Goal: Task Accomplishment & Management: Manage account settings

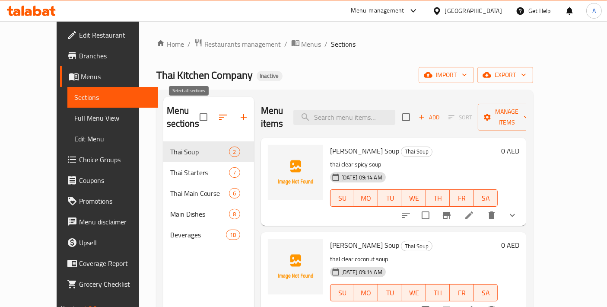
click at [194, 114] on input "checkbox" at bounding box center [203, 117] width 18 height 18
checkbox input "false"
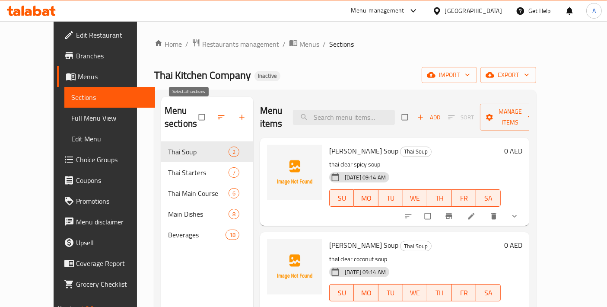
click at [193, 109] on input "checkbox" at bounding box center [202, 117] width 18 height 16
checkbox input "true"
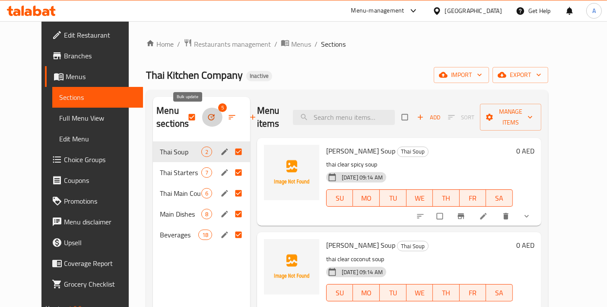
click at [207, 117] on icon "button" at bounding box center [211, 117] width 9 height 9
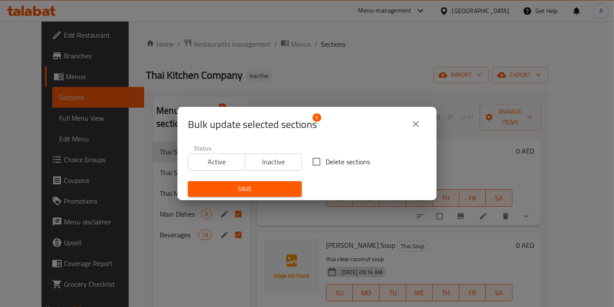
click at [318, 161] on input "Delete sections" at bounding box center [316, 161] width 18 height 18
checkbox input "true"
click at [293, 190] on button "Save" at bounding box center [245, 189] width 114 height 16
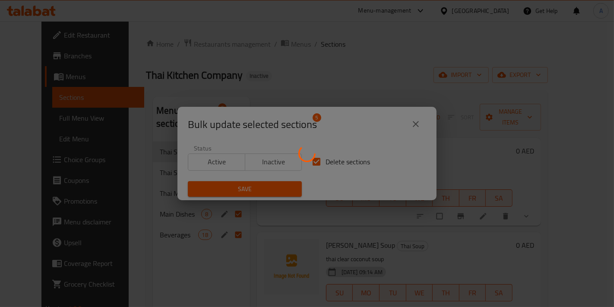
checkbox input "false"
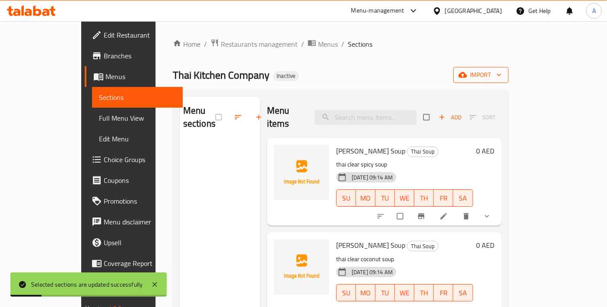
click at [508, 82] on button "import" at bounding box center [480, 75] width 55 height 16
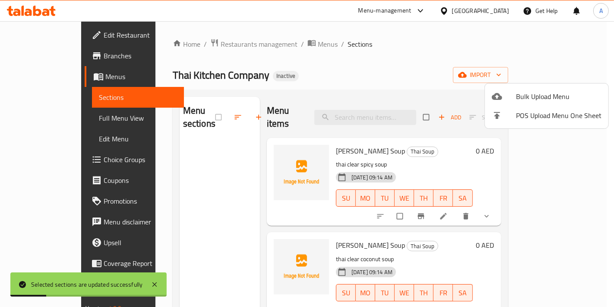
click at [547, 88] on li "Bulk Upload Menu" at bounding box center [546, 96] width 123 height 19
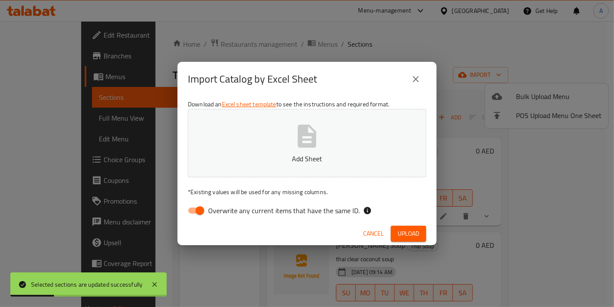
click at [354, 133] on button "Add Sheet" at bounding box center [307, 143] width 238 height 68
click at [199, 207] on input "Overwrite any current items that have the same ID." at bounding box center [199, 210] width 49 height 16
checkbox input "false"
click at [420, 237] on button "Upload" at bounding box center [408, 233] width 35 height 16
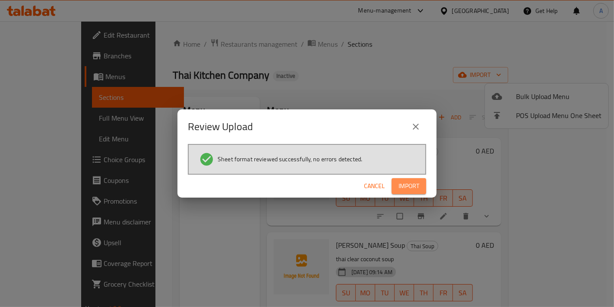
click at [405, 192] on button "Import" at bounding box center [409, 186] width 35 height 16
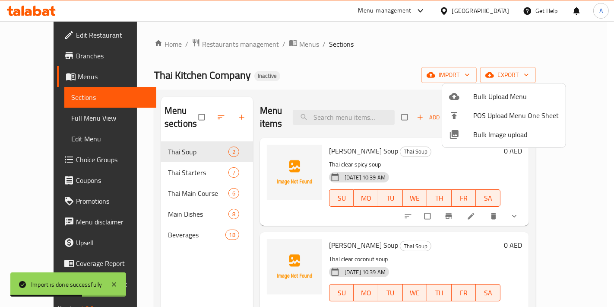
click at [452, 143] on ul "Bulk Upload Menu POS Upload Menu One Sheet Bulk Image upload" at bounding box center [503, 115] width 123 height 64
click at [437, 166] on div at bounding box center [307, 153] width 614 height 307
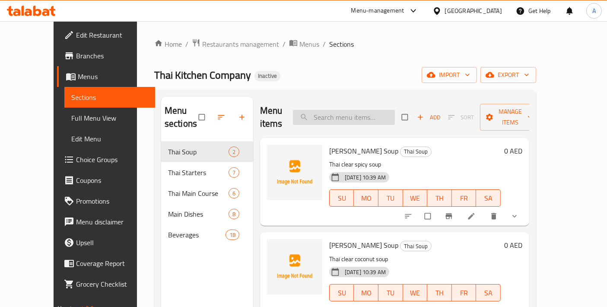
click at [324, 113] on input "search" at bounding box center [344, 117] width 102 height 15
paste input "Gai Satay"
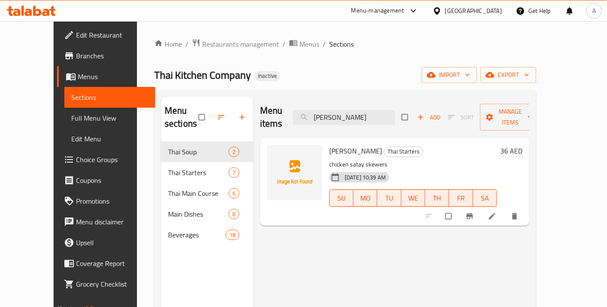
type input "Gai Satay"
click at [505, 209] on li at bounding box center [492, 216] width 24 height 14
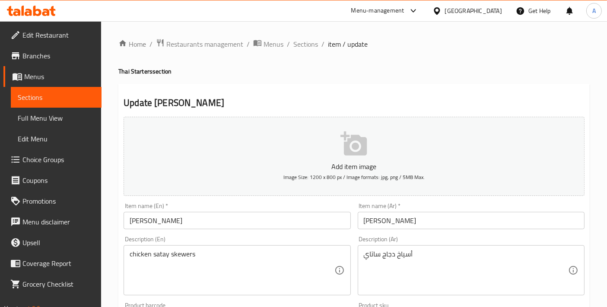
click at [212, 224] on input "Gai Satay" at bounding box center [236, 220] width 227 height 17
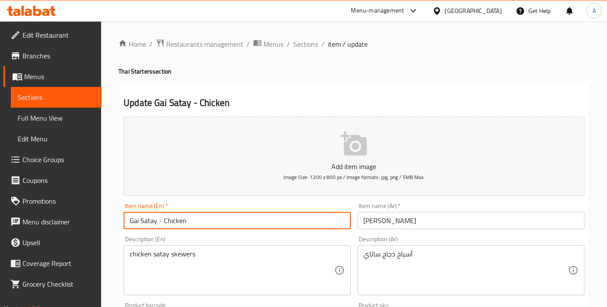
type input "Gai Satay - Chicken"
click at [411, 224] on input "جاي ساتاي" at bounding box center [470, 220] width 227 height 17
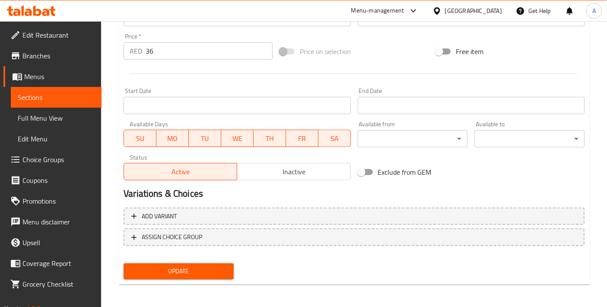
type input "جاي ساتاي - دجاج"
click at [226, 276] on button "Update" at bounding box center [178, 271] width 110 height 16
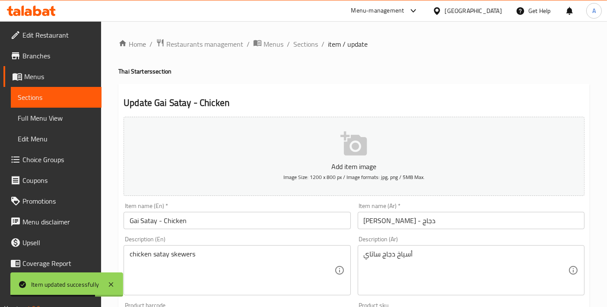
click at [302, 48] on span "Sections" at bounding box center [305, 44] width 25 height 10
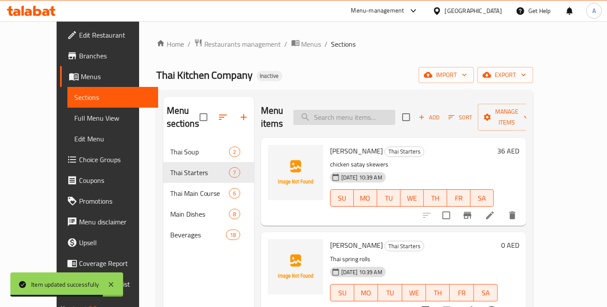
click at [354, 117] on div "Menu items Add Sort Manage items" at bounding box center [393, 117] width 265 height 41
click at [354, 110] on input "search" at bounding box center [344, 117] width 102 height 15
paste input "Gai Pad Krapow"
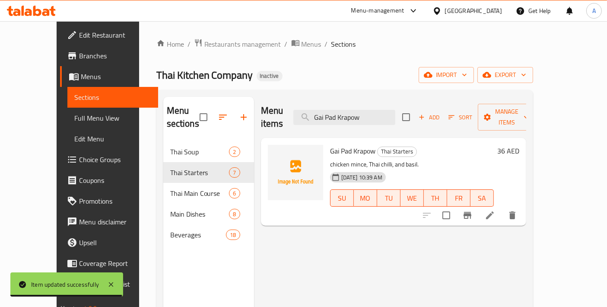
type input "Gai Pad Krapow"
click at [495, 210] on icon at bounding box center [489, 215] width 10 height 10
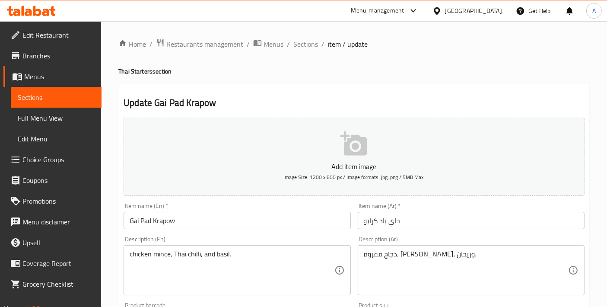
click at [256, 223] on input "Gai Pad Krapow" at bounding box center [236, 220] width 227 height 17
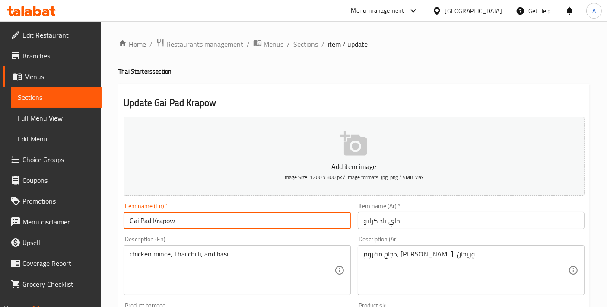
drag, startPoint x: 163, startPoint y: 225, endPoint x: 294, endPoint y: 220, distance: 131.3
click at [294, 220] on input "Gai Pad Krapow" at bounding box center [236, 220] width 227 height 17
type input "Gai Pad Krapow - Chicken"
click at [439, 222] on input "جاي باد كرابو" at bounding box center [470, 220] width 227 height 17
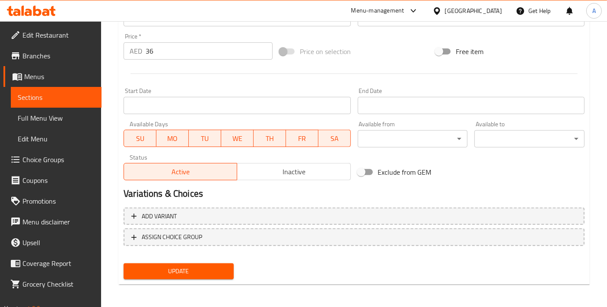
type input "جاي باد كرابو - دجاج"
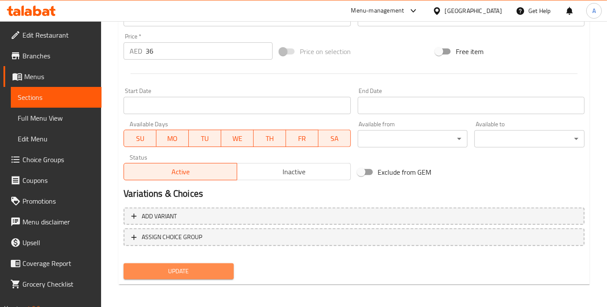
click at [193, 268] on span "Update" at bounding box center [178, 271] width 96 height 11
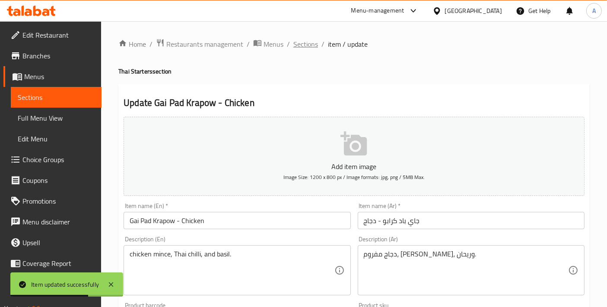
click at [308, 47] on span "Sections" at bounding box center [305, 44] width 25 height 10
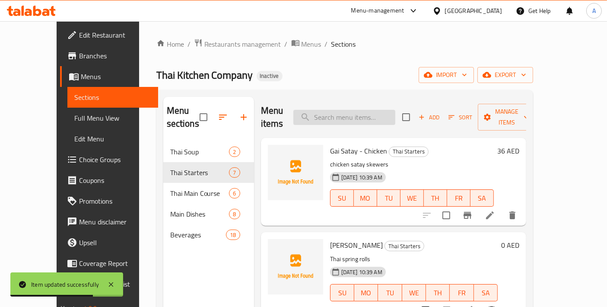
click at [341, 110] on input "search" at bounding box center [344, 117] width 102 height 15
paste input "Gang Keow Waan"
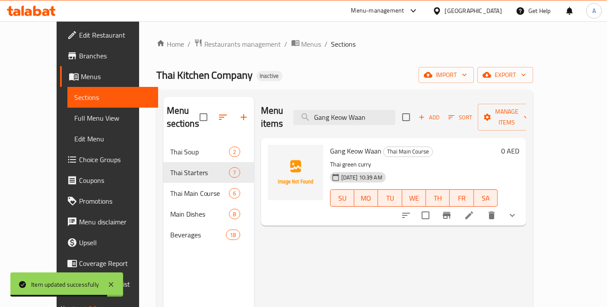
type input "Gang Keow Waan"
click at [525, 213] on div "Menu items Gang Keow Waan Add Sort Manage items Gang Keow Waan Thai Main Course…" at bounding box center [390, 250] width 272 height 307
click at [481, 207] on li at bounding box center [469, 215] width 24 height 16
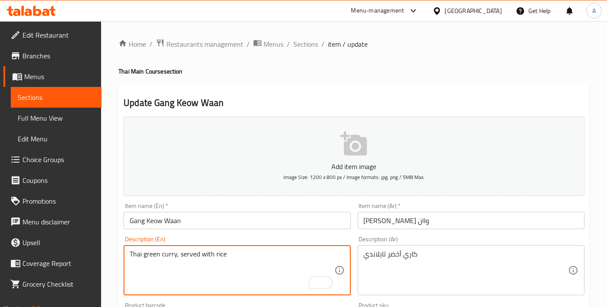
type textarea "Thai green curry, served with rice"
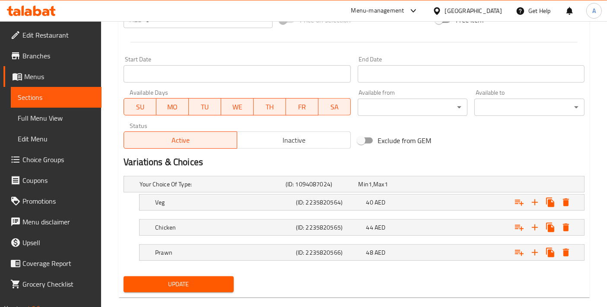
scroll to position [346, 0]
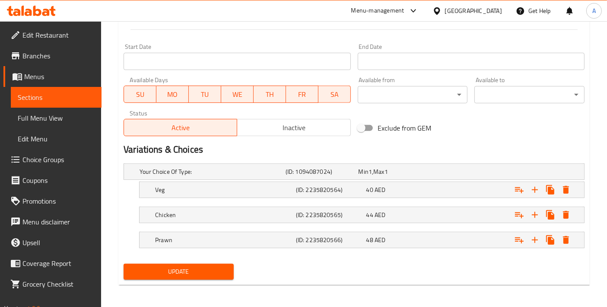
type textarea "كاري أخضر تايلاندي، يقدم مع الأرز"
click at [205, 275] on button "Update" at bounding box center [178, 271] width 110 height 16
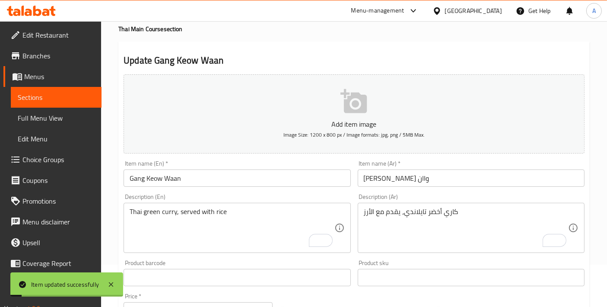
scroll to position [0, 0]
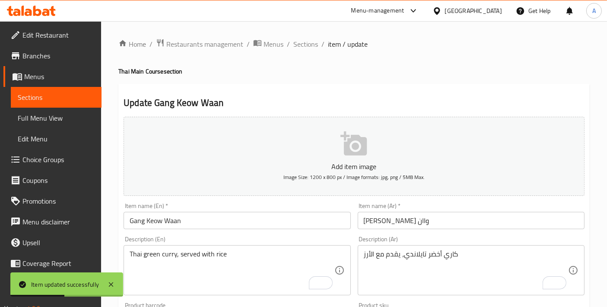
click at [191, 224] on input "Gang Keow Waan" at bounding box center [236, 220] width 227 height 17
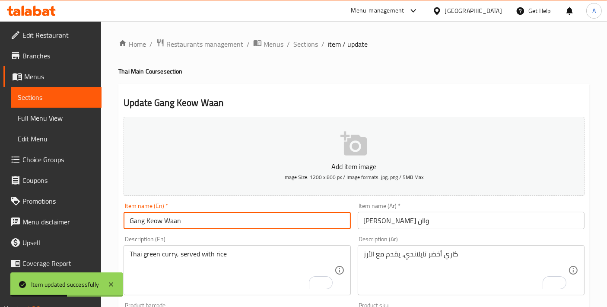
click at [191, 224] on input "Gang Keow Waan" at bounding box center [236, 220] width 227 height 17
click at [304, 48] on span "Sections" at bounding box center [305, 44] width 25 height 10
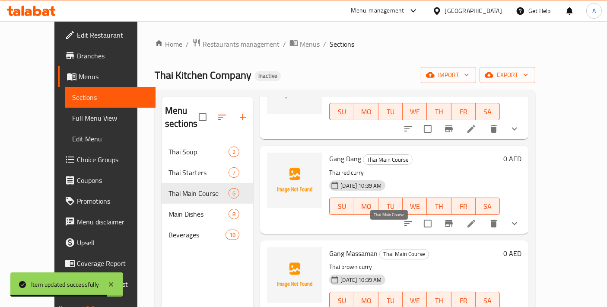
scroll to position [96, 0]
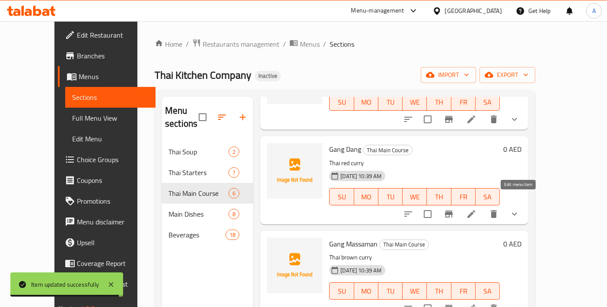
click at [475, 210] on icon at bounding box center [471, 214] width 8 height 8
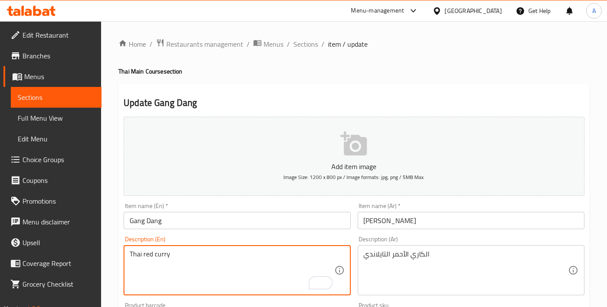
paste textarea ", served with rice"
type textarea "Thai red curry, served with rice"
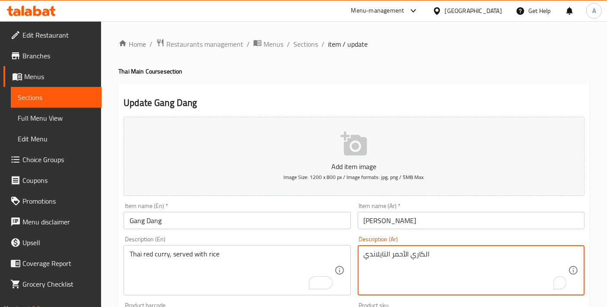
paste textarea "، يقدم مع الأرز"
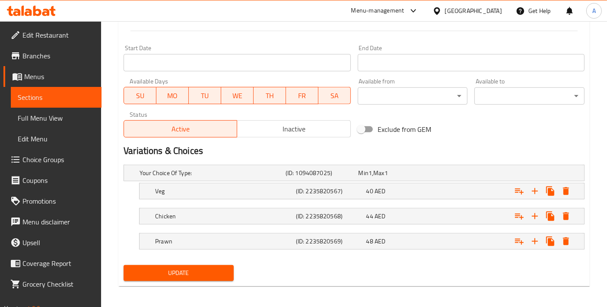
scroll to position [346, 0]
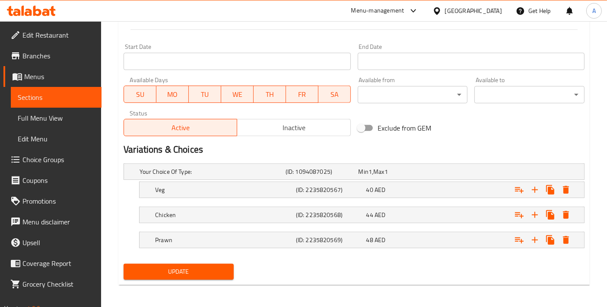
type textarea "الكاري الأحمر التايلاندي، يقدم مع الأرز"
click at [203, 280] on div "Update" at bounding box center [178, 271] width 117 height 23
click at [203, 274] on span "Update" at bounding box center [178, 271] width 96 height 11
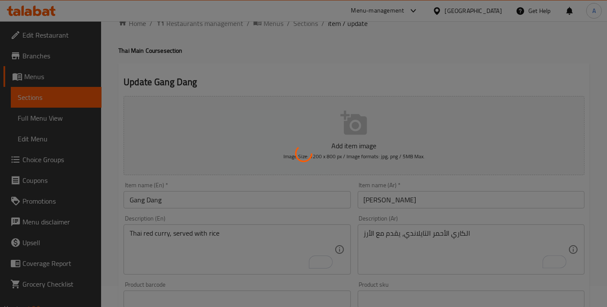
scroll to position [0, 0]
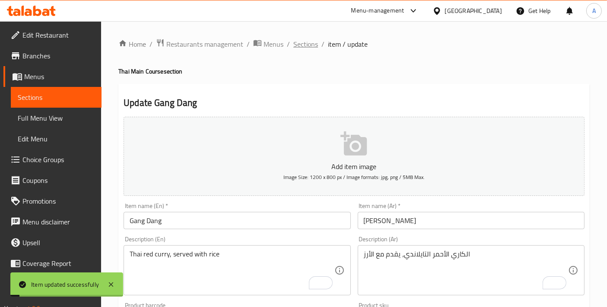
click at [297, 49] on span "Sections" at bounding box center [305, 44] width 25 height 10
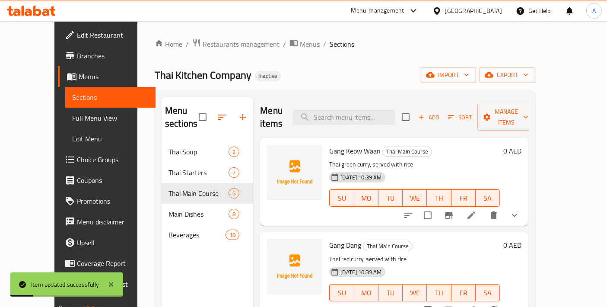
scroll to position [96, 0]
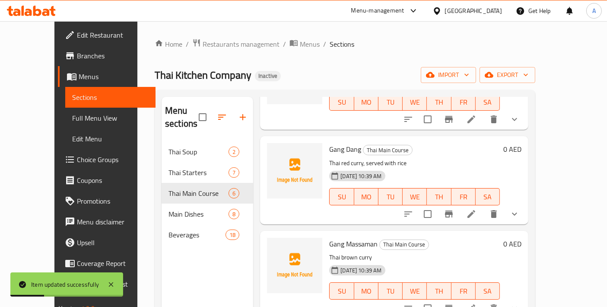
click at [476, 303] on icon at bounding box center [471, 308] width 10 height 10
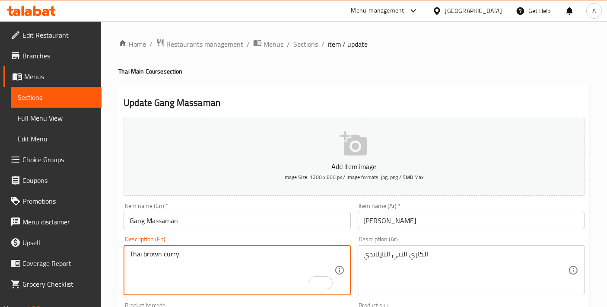
click at [227, 267] on textarea "Thai brown curry" at bounding box center [232, 270] width 204 height 41
paste textarea ", served with rice"
type textarea "Thai brown curry, served with rice"
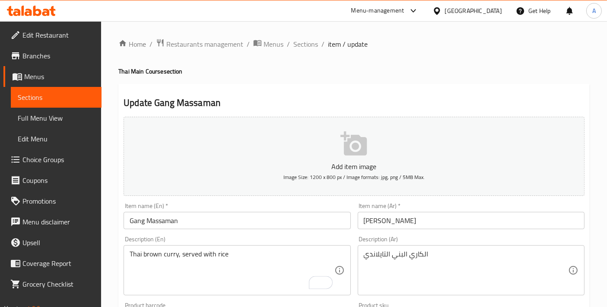
drag, startPoint x: 440, startPoint y: 247, endPoint x: 447, endPoint y: 259, distance: 13.7
click at [445, 254] on div "الكاري البني التايلاندي Description (Ar)" at bounding box center [470, 270] width 227 height 50
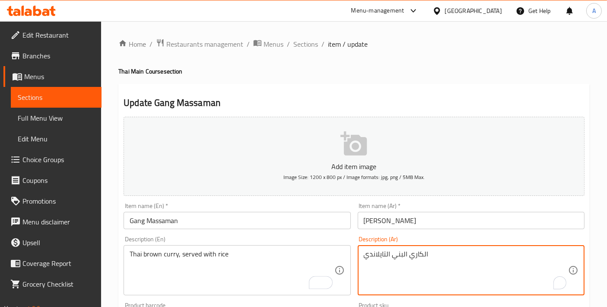
click at [447, 259] on textarea "الكاري البني التايلاندي" at bounding box center [465, 270] width 204 height 41
paste textarea "، يقدم مع الأرز"
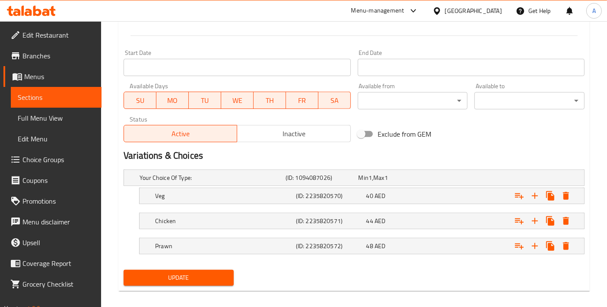
scroll to position [346, 0]
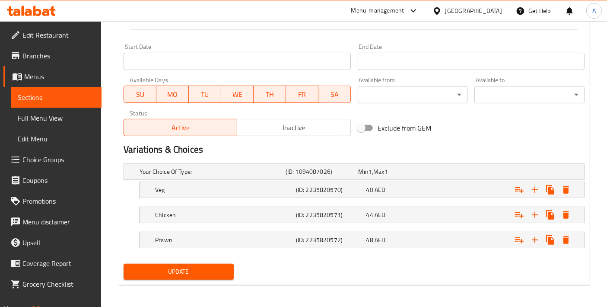
type textarea "الكاري البني التايلاندي، يقدم مع الأرز"
click at [183, 268] on span "Update" at bounding box center [178, 271] width 96 height 11
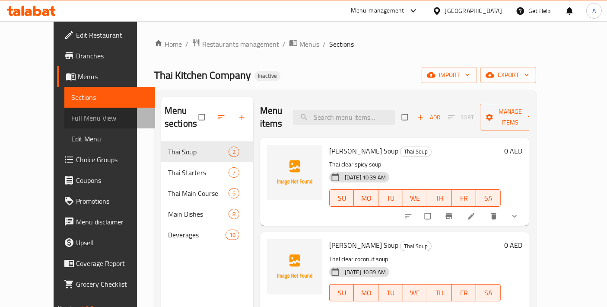
click at [73, 121] on span "Full Menu View" at bounding box center [109, 118] width 77 height 10
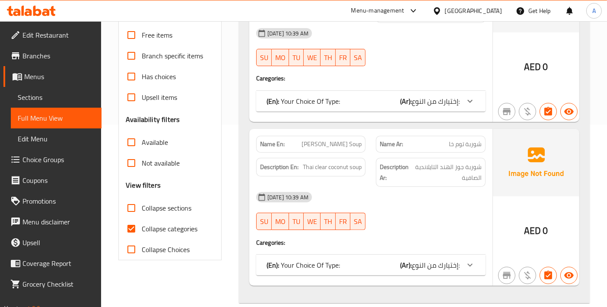
scroll to position [192, 0]
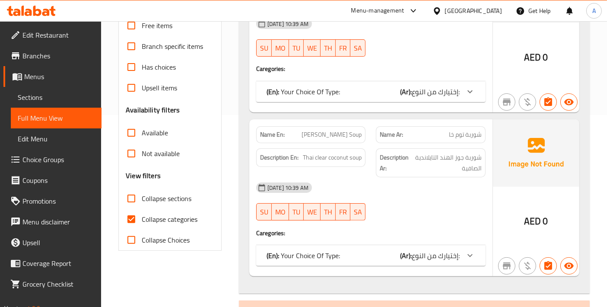
click at [132, 227] on input "Collapse categories" at bounding box center [131, 219] width 21 height 21
checkbox input "false"
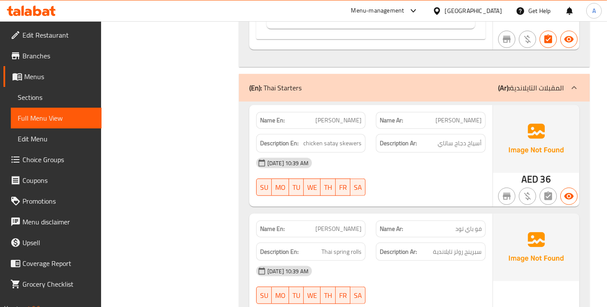
scroll to position [671, 0]
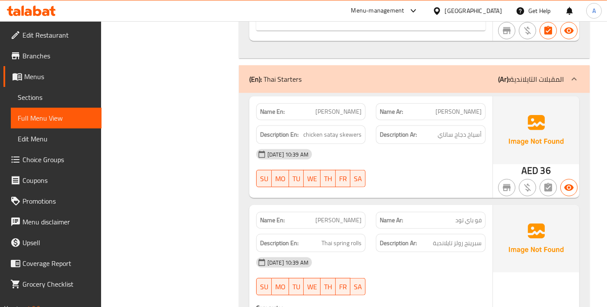
copy span "Gai Satay"
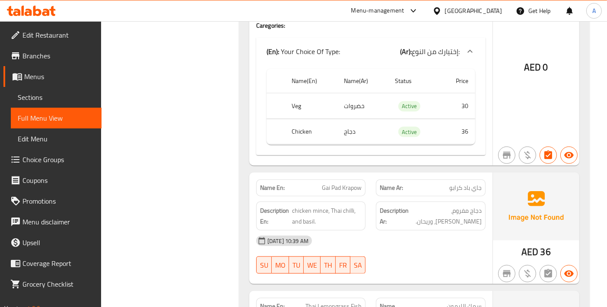
scroll to position [959, 0]
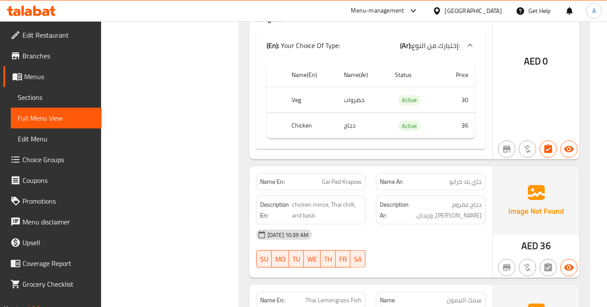
click at [312, 177] on p "Name En: Gai Pad Krapow" at bounding box center [311, 181] width 102 height 9
copy span "Gai Pad Krapow"
click at [332, 179] on span "Gai Pad Krapow" at bounding box center [342, 181] width 40 height 9
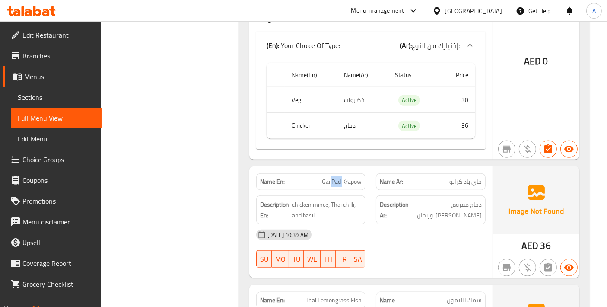
click at [332, 179] on span "Gai Pad Krapow" at bounding box center [342, 181] width 40 height 9
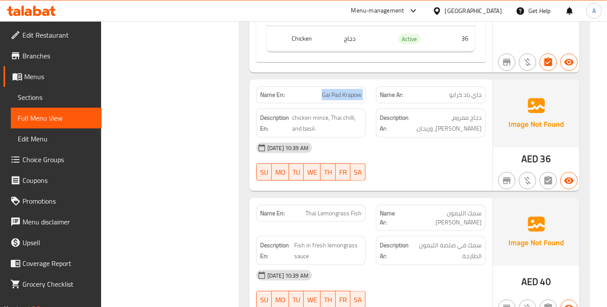
scroll to position [1055, 0]
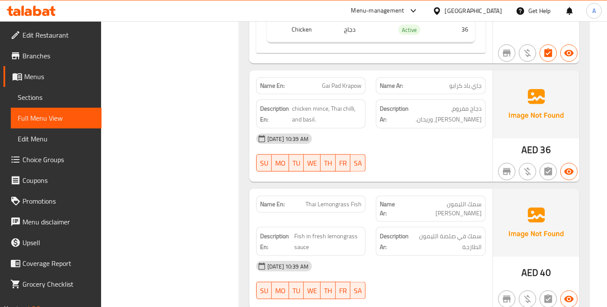
click at [322, 205] on div "Name En: Thai Lemongrass Fish" at bounding box center [311, 204] width 110 height 17
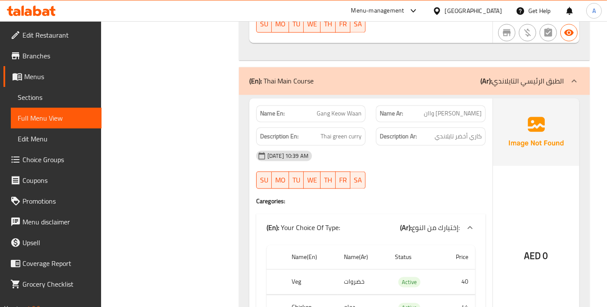
scroll to position [1727, 0]
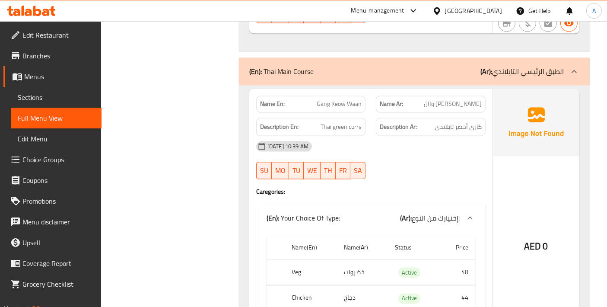
copy span "Gang Keow Waan"
drag, startPoint x: 196, startPoint y: 102, endPoint x: 186, endPoint y: 97, distance: 11.0
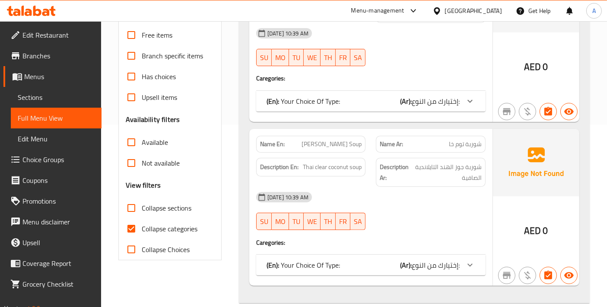
scroll to position [192, 0]
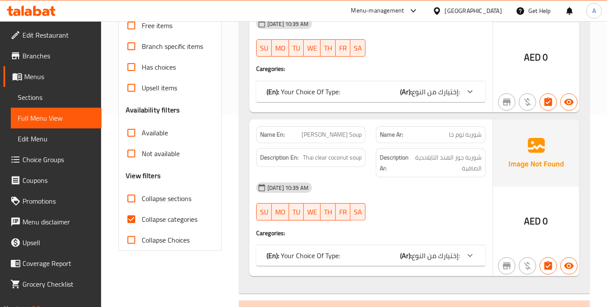
click at [131, 217] on input "Collapse categories" at bounding box center [131, 219] width 21 height 21
checkbox input "false"
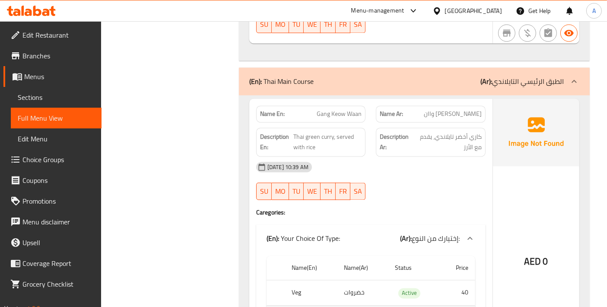
scroll to position [1738, 0]
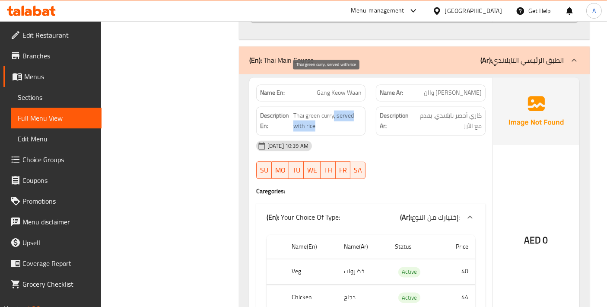
drag, startPoint x: 334, startPoint y: 78, endPoint x: 338, endPoint y: 92, distance: 14.7
click at [338, 110] on span "Thai green curry, served with rice" at bounding box center [327, 120] width 69 height 21
copy span ", served with rice"
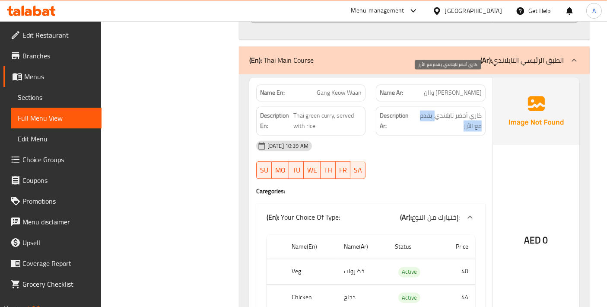
drag, startPoint x: 436, startPoint y: 77, endPoint x: 420, endPoint y: 93, distance: 22.3
click at [420, 110] on span "كاري أخضر تايلاندي، يقدم مع الأرز" at bounding box center [447, 120] width 69 height 21
copy span "، يقدم مع الأرز"
drag, startPoint x: 333, startPoint y: 79, endPoint x: 342, endPoint y: 106, distance: 28.8
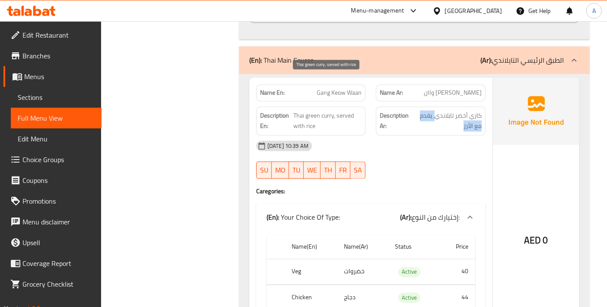
click at [338, 110] on span "Thai green curry, served with rice" at bounding box center [327, 120] width 69 height 21
drag, startPoint x: 332, startPoint y: 79, endPoint x: 340, endPoint y: 88, distance: 12.3
click at [340, 110] on span "Thai green curry, served with rice" at bounding box center [327, 120] width 69 height 21
copy span ", served with rice"
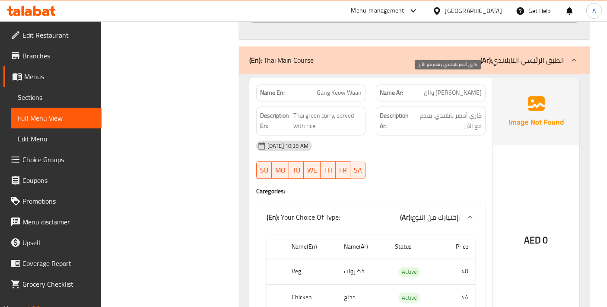
click at [437, 110] on span "كاري أخضر تايلاندي، يقدم مع الأرز" at bounding box center [447, 120] width 69 height 21
drag, startPoint x: 436, startPoint y: 82, endPoint x: 418, endPoint y: 94, distance: 21.7
click at [418, 110] on span "كاري أخضر تايلاندي، يقدم مع الأرز" at bounding box center [447, 120] width 69 height 21
copy span "، يقدم مع الأرز"
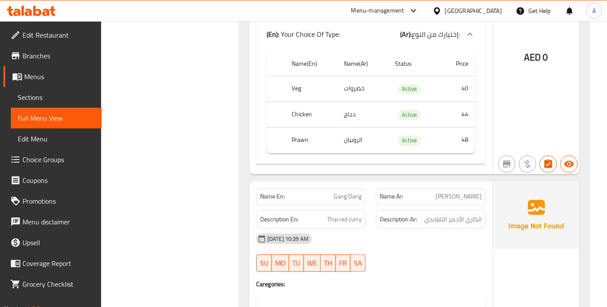
scroll to position [1930, 0]
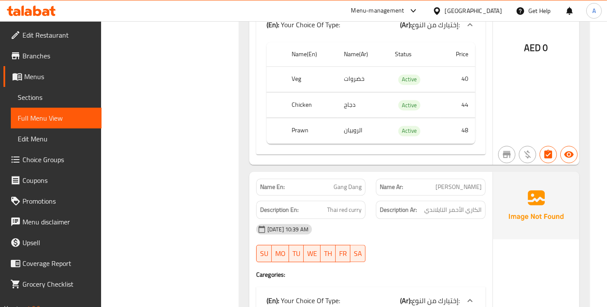
copy span "Gang Dang"
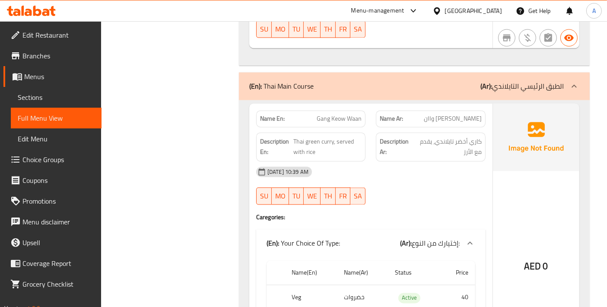
scroll to position [1642, 0]
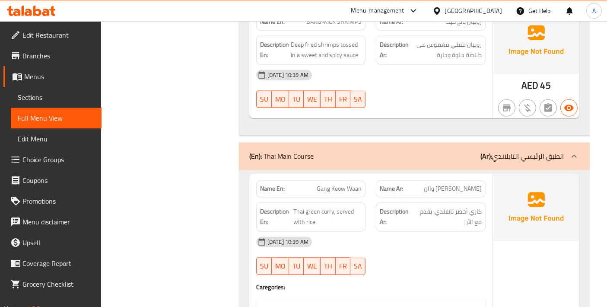
drag, startPoint x: 333, startPoint y: 177, endPoint x: 341, endPoint y: 196, distance: 21.7
click at [338, 206] on span "Thai green curry, served with rice" at bounding box center [327, 216] width 69 height 21
drag, startPoint x: 334, startPoint y: 174, endPoint x: 339, endPoint y: 184, distance: 10.8
click at [339, 206] on span "Thai green curry, served with rice" at bounding box center [327, 216] width 69 height 21
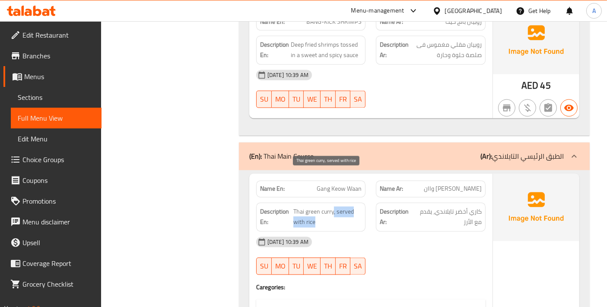
copy span ", served with rice"
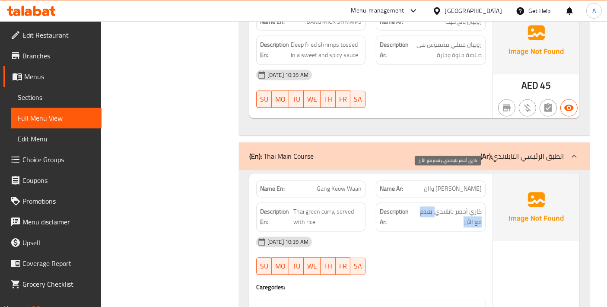
drag, startPoint x: 436, startPoint y: 175, endPoint x: 419, endPoint y: 186, distance: 19.4
click at [419, 206] on span "كاري أخضر تايلاندي، يقدم مع الأرز" at bounding box center [447, 216] width 69 height 21
copy span "، يقدم مع الأرز"
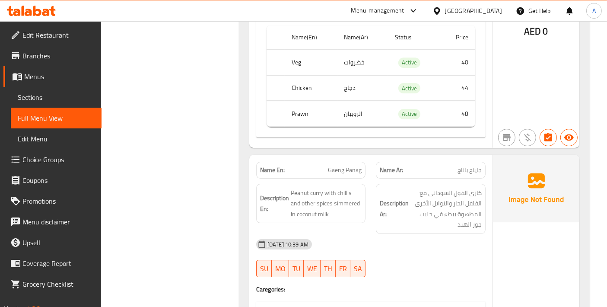
scroll to position [2794, 0]
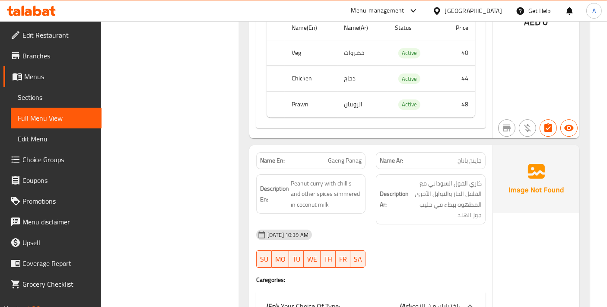
copy span "Gaeng Panag"
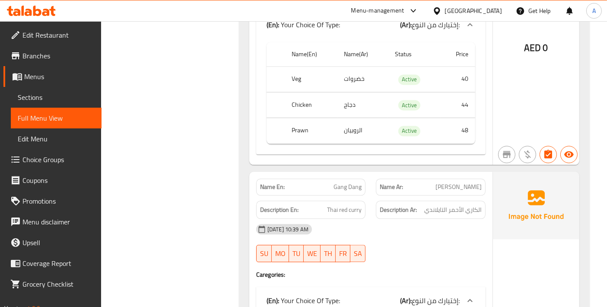
scroll to position [1738, 0]
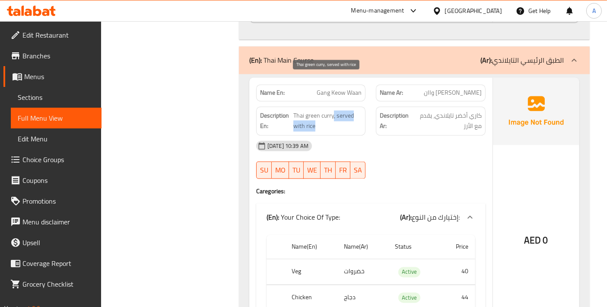
drag, startPoint x: 333, startPoint y: 79, endPoint x: 335, endPoint y: 89, distance: 10.7
click at [335, 110] on span "Thai green curry, served with rice" at bounding box center [327, 120] width 69 height 21
copy span ", served with rice"
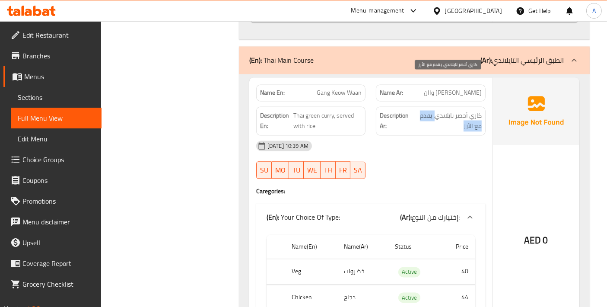
drag, startPoint x: 435, startPoint y: 82, endPoint x: 424, endPoint y: 92, distance: 14.7
click at [424, 110] on span "كاري أخضر تايلاندي، يقدم مع الأرز" at bounding box center [447, 120] width 69 height 21
copy span "، يقدم مع الأرز"
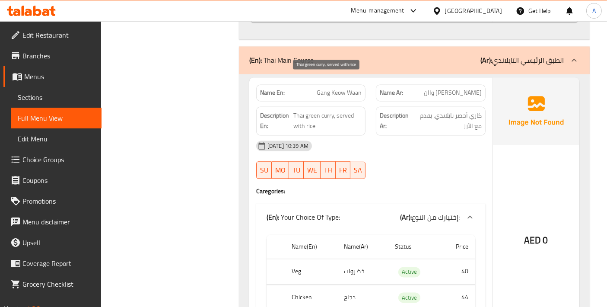
click at [339, 110] on span "Thai green curry, served with rice" at bounding box center [327, 120] width 69 height 21
drag, startPoint x: 333, startPoint y: 79, endPoint x: 344, endPoint y: 96, distance: 20.2
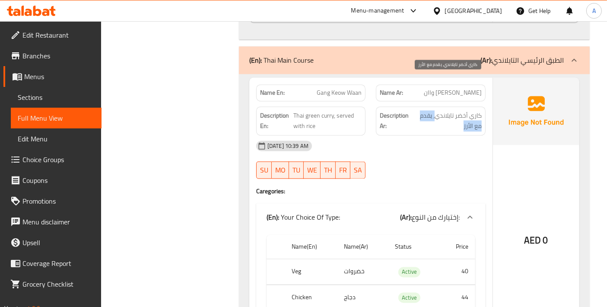
drag, startPoint x: 435, startPoint y: 82, endPoint x: 417, endPoint y: 93, distance: 21.7
click at [417, 110] on span "كاري أخضر تايلاندي، يقدم مع الأرز" at bounding box center [447, 120] width 69 height 21
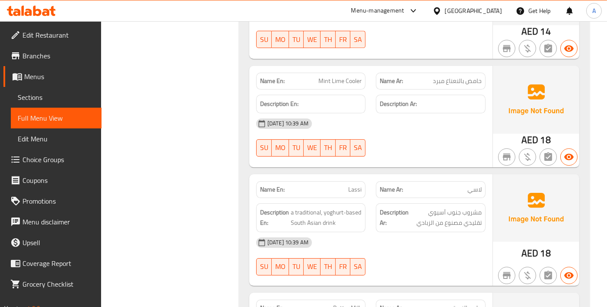
scroll to position [5976, 0]
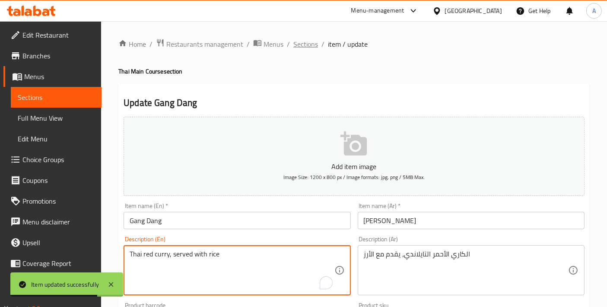
click at [298, 43] on span "Sections" at bounding box center [305, 44] width 25 height 10
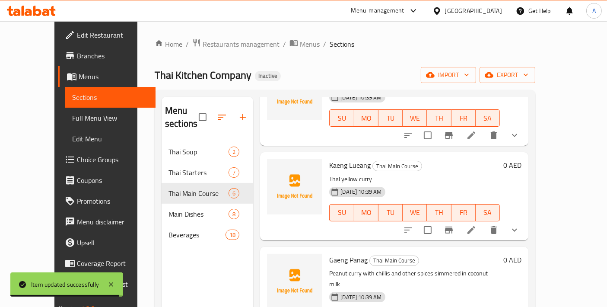
scroll to position [280, 0]
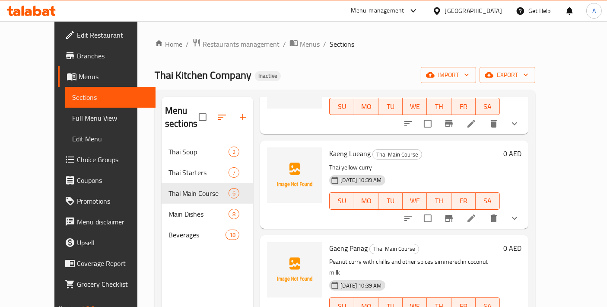
click at [522, 214] on div at bounding box center [461, 218] width 127 height 21
click at [476, 213] on icon at bounding box center [471, 218] width 10 height 10
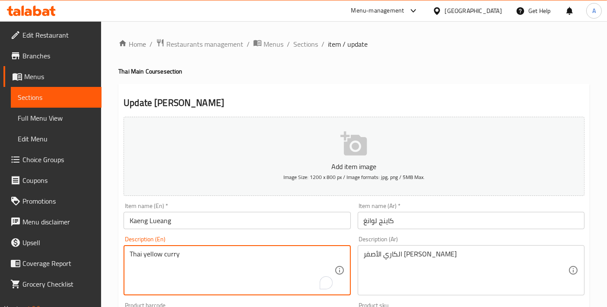
paste textarea ", served with rice"
type textarea "Thai yellow curry, served with rice"
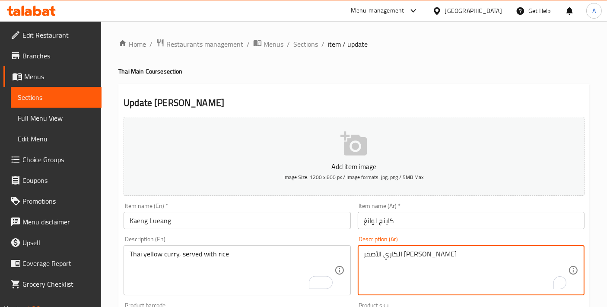
paste textarea "، يقدم مع الأرز"
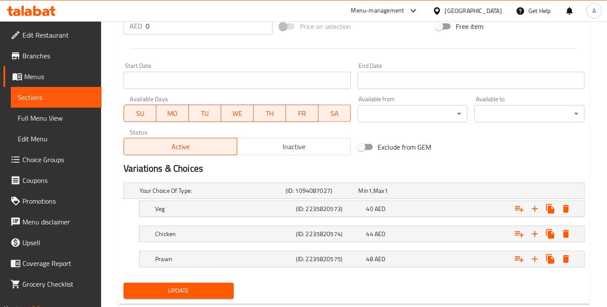
scroll to position [346, 0]
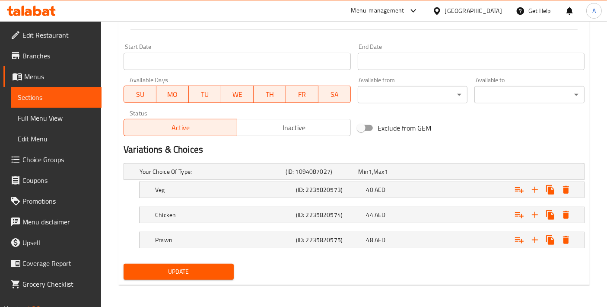
type textarea "الكاري الأصفر [PERSON_NAME]، يقدم مع الأرز"
click at [226, 278] on div "Update" at bounding box center [178, 271] width 117 height 23
click at [221, 270] on span "Update" at bounding box center [178, 271] width 96 height 11
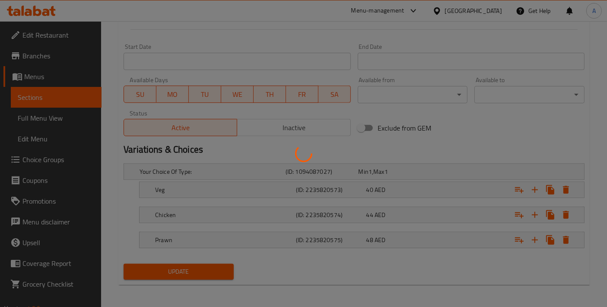
scroll to position [0, 0]
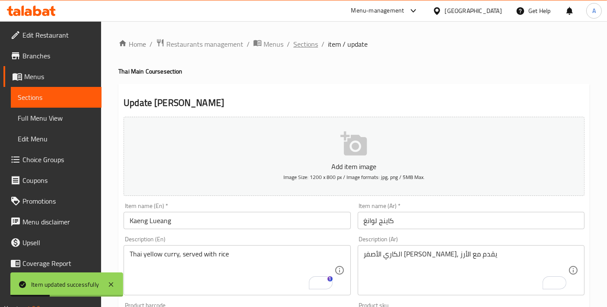
click at [307, 47] on span "Sections" at bounding box center [305, 44] width 25 height 10
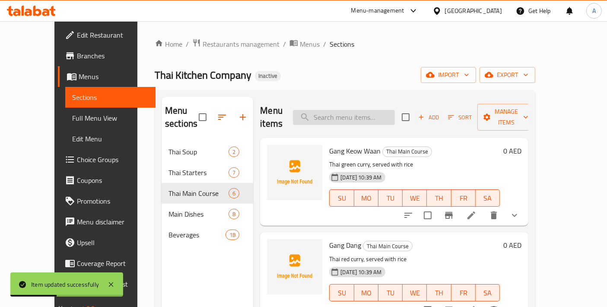
click at [357, 111] on input "search" at bounding box center [344, 117] width 102 height 15
paste input "Gaeng Panag"
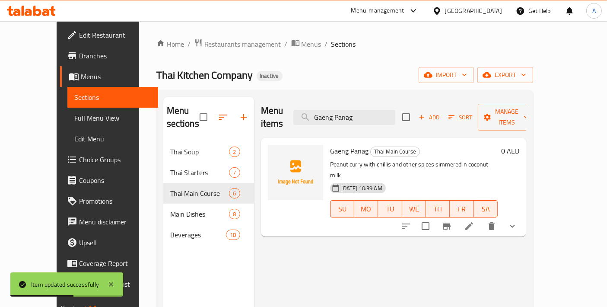
type input "Gaeng Panag"
click at [481, 218] on li at bounding box center [469, 226] width 24 height 16
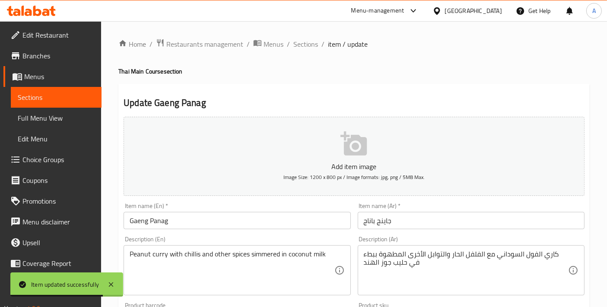
click at [338, 250] on div "Peanut curry with chillis and other spices simmered in coconut milk Description…" at bounding box center [236, 270] width 227 height 50
click at [337, 254] on div "Peanut curry with chillis and other spices simmered in coconut milk Description…" at bounding box center [236, 270] width 227 height 50
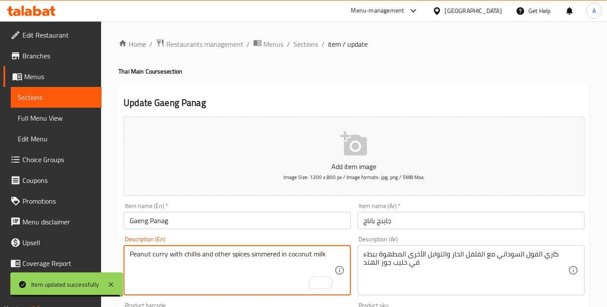
click at [326, 250] on textarea "Peanut curry with chillis and other spices simmered in coconut milk" at bounding box center [232, 270] width 204 height 41
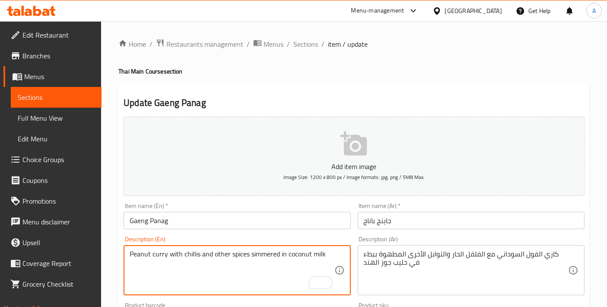
paste textarea ", served with rice"
type textarea "Peanut curry with chillis and other spices simmered in coconut milk, served wit…"
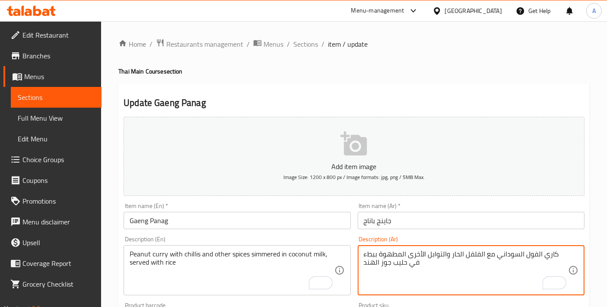
paste textarea "، يقدم مع الأرز"
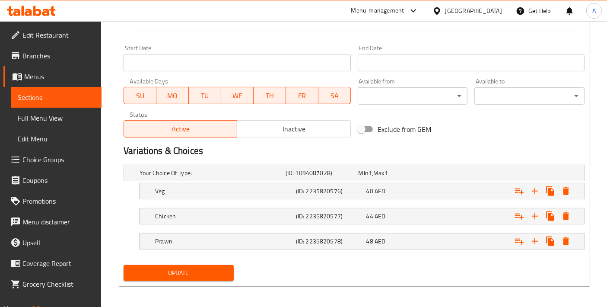
scroll to position [346, 0]
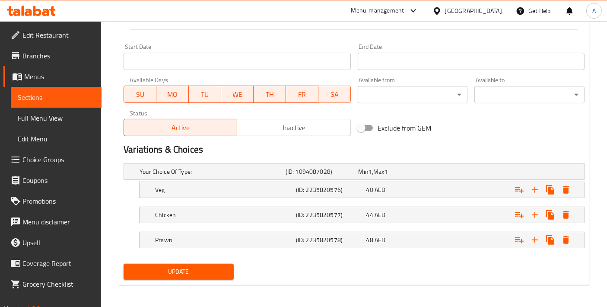
type textarea "كاري الفول السوداني مع الفلفل الحار والتوابل الأخرى المطهوة ببطء في حليب جوز ال…"
click at [208, 274] on span "Update" at bounding box center [178, 271] width 96 height 11
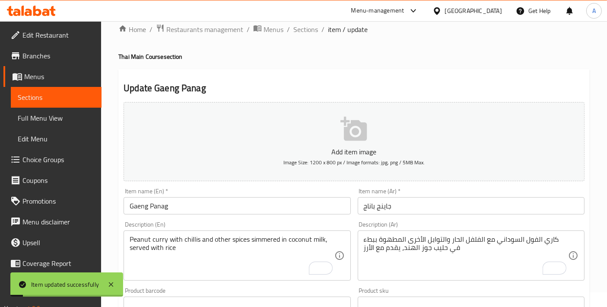
scroll to position [0, 0]
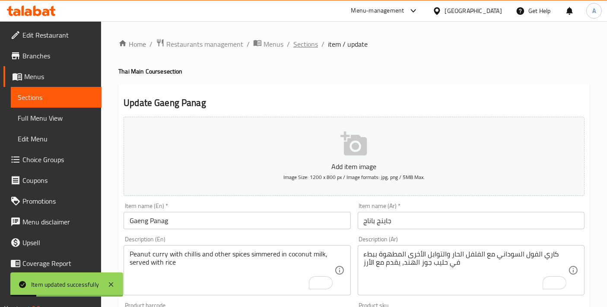
click at [303, 47] on span "Sections" at bounding box center [305, 44] width 25 height 10
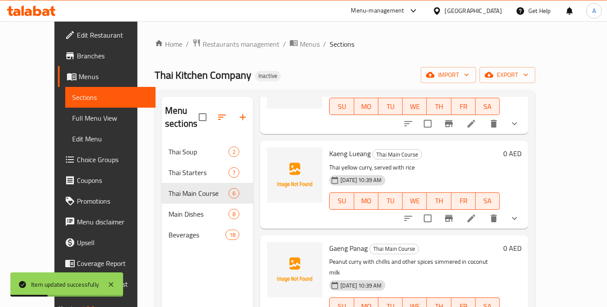
scroll to position [120, 0]
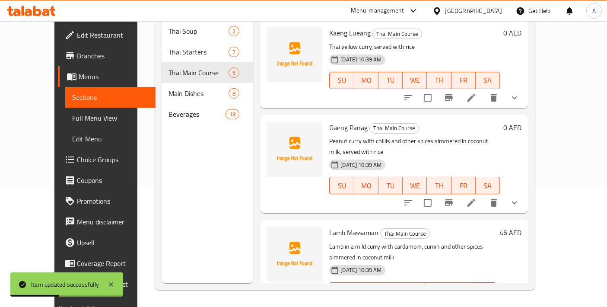
click at [497, 303] on icon at bounding box center [492, 308] width 10 height 10
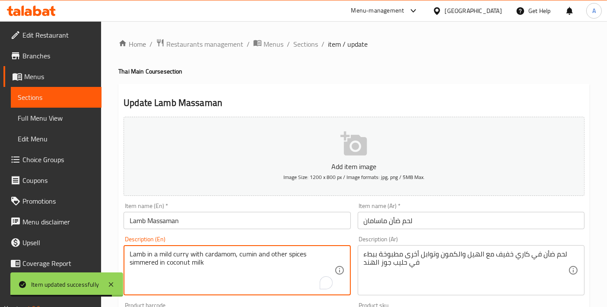
paste textarea ", served with rice"
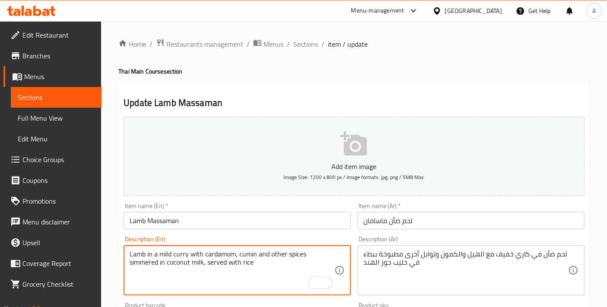
type textarea "Lamb in a mild curry with cardamom, cumin and other spices simmered in coconut …"
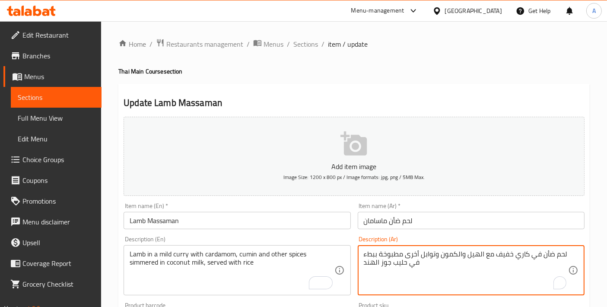
paste textarea "، يقدم مع الأرز"
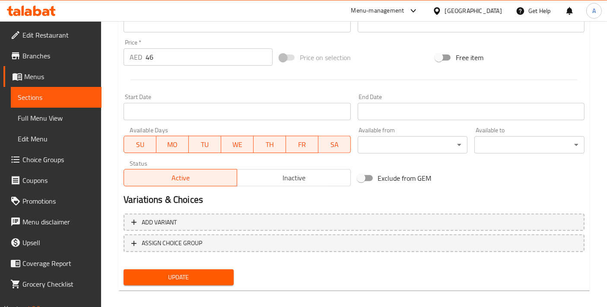
scroll to position [302, 0]
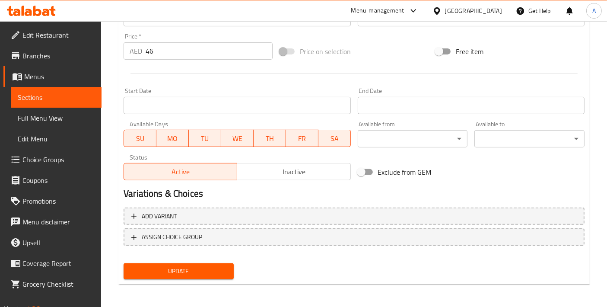
type textarea "لحم ضأن في كاري خفيف مع الهيل والكمون وتوابل أخرى مطبوخة ببطء في حليب جوز الهند…"
click at [221, 281] on div "Update Lamb Massaman Add item image Image Size: 1200 x 800 px / Image formats: …" at bounding box center [353, 33] width 471 height 503
click at [218, 275] on button "Update" at bounding box center [178, 271] width 110 height 16
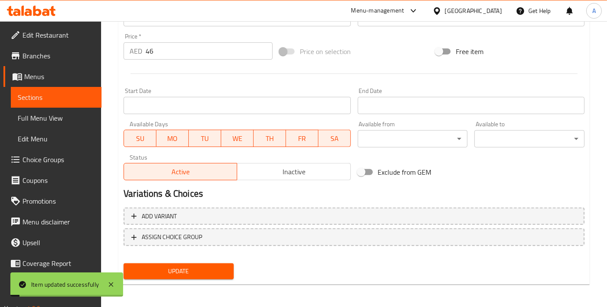
scroll to position [0, 0]
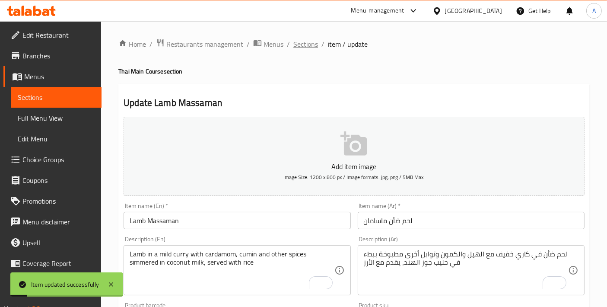
click at [316, 42] on span "Sections" at bounding box center [305, 44] width 25 height 10
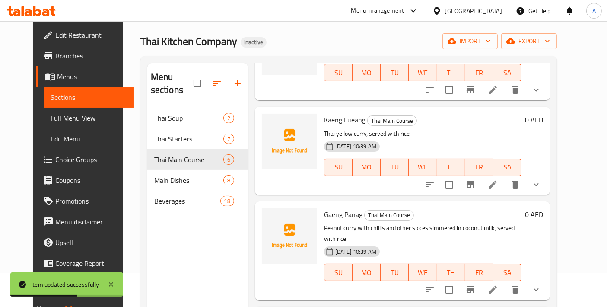
scroll to position [25, 0]
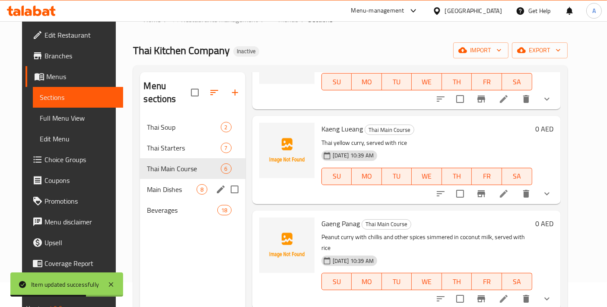
click at [140, 182] on div "Main Dishes 8" at bounding box center [192, 189] width 105 height 21
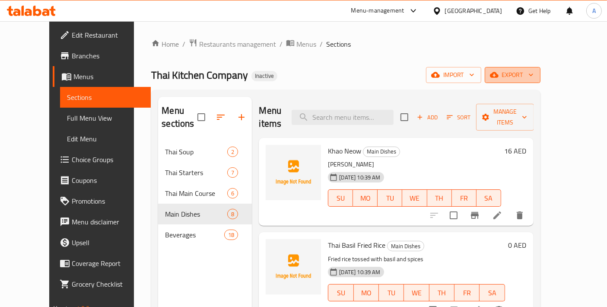
click at [533, 73] on span "export" at bounding box center [512, 75] width 42 height 11
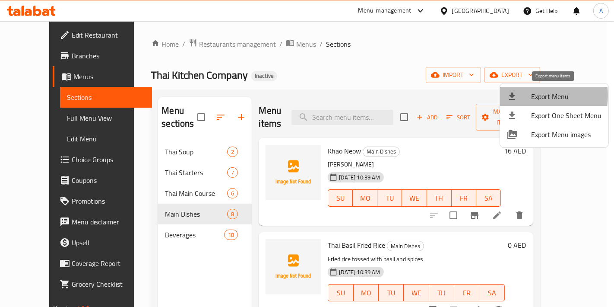
click at [528, 95] on div at bounding box center [519, 96] width 24 height 10
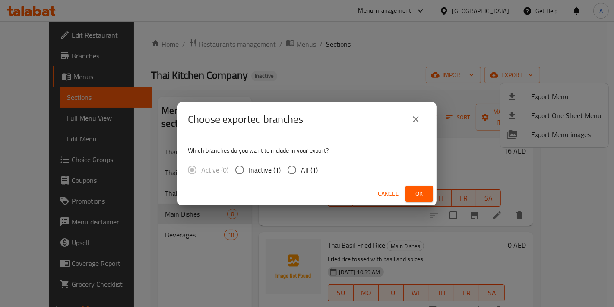
click at [308, 174] on span "All (1)" at bounding box center [309, 169] width 17 height 10
click at [301, 174] on input "All (1)" at bounding box center [292, 170] width 18 height 18
radio input "true"
click at [414, 194] on span "Ok" at bounding box center [419, 193] width 14 height 11
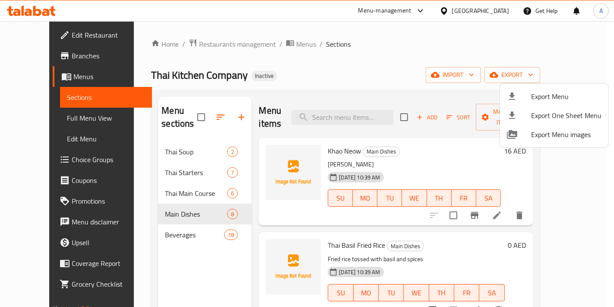
click at [205, 127] on div at bounding box center [307, 153] width 614 height 307
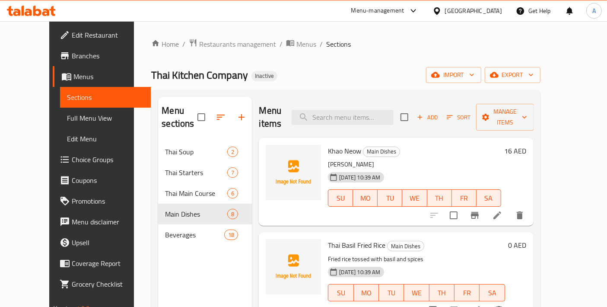
click at [192, 112] on input "checkbox" at bounding box center [201, 117] width 18 height 18
checkbox input "true"
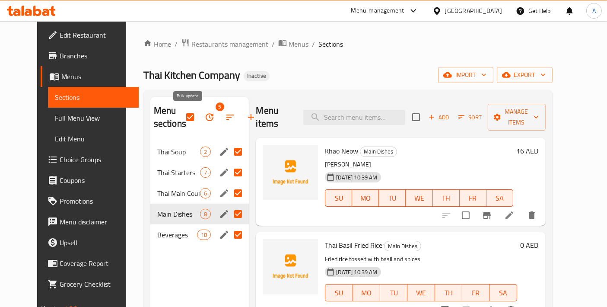
click at [204, 114] on icon "button" at bounding box center [209, 117] width 10 height 10
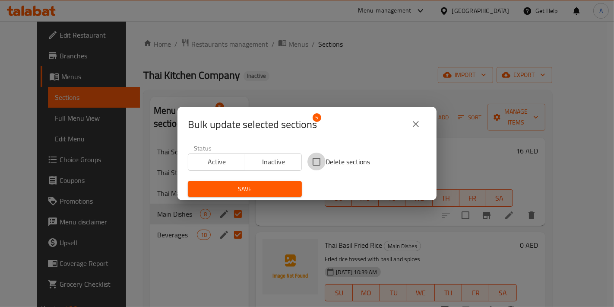
click at [322, 164] on input "Delete sections" at bounding box center [316, 161] width 18 height 18
checkbox input "true"
click at [291, 190] on span "Save" at bounding box center [245, 188] width 100 height 11
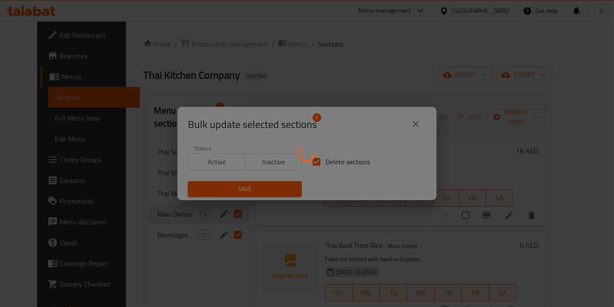
checkbox input "false"
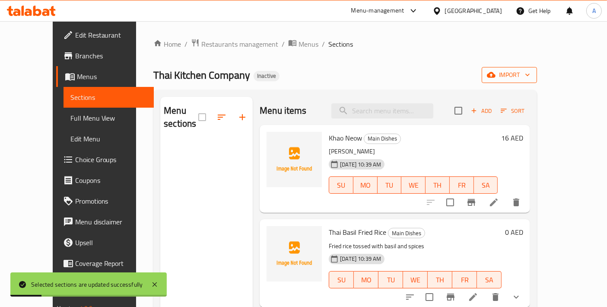
click at [537, 69] on button "import" at bounding box center [508, 75] width 55 height 16
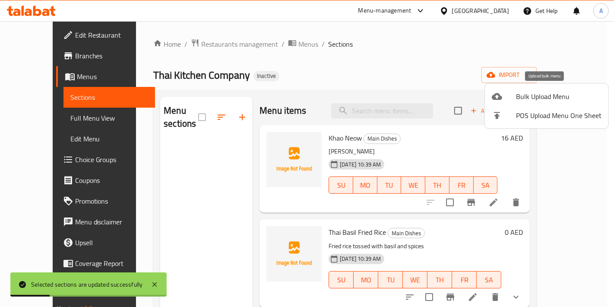
click at [541, 97] on span "Bulk Upload Menu" at bounding box center [558, 96] width 85 height 10
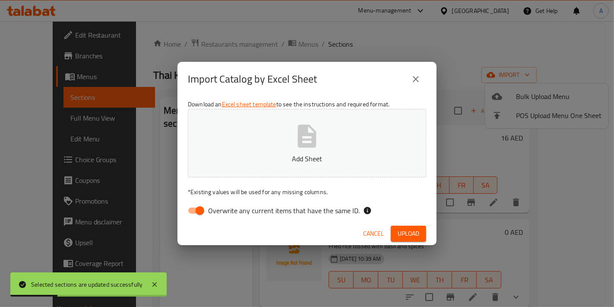
click at [429, 143] on div "Download an Excel sheet template to see the instructions and required format. A…" at bounding box center [306, 158] width 259 height 125
click at [357, 153] on p "Add Sheet" at bounding box center [307, 158] width 212 height 10
click at [193, 209] on input "Overwrite any current items that have the same ID." at bounding box center [199, 210] width 49 height 16
checkbox input "false"
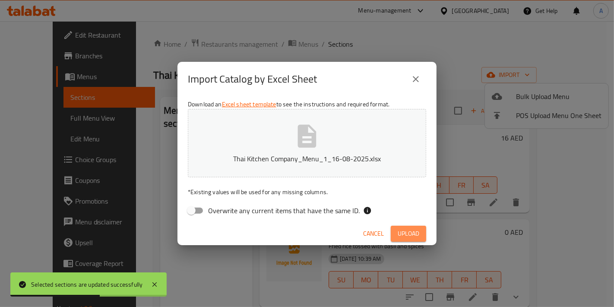
click at [402, 234] on span "Upload" at bounding box center [409, 233] width 22 height 11
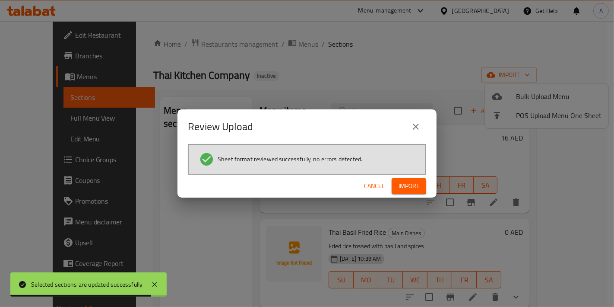
click at [404, 184] on span "Import" at bounding box center [408, 185] width 21 height 11
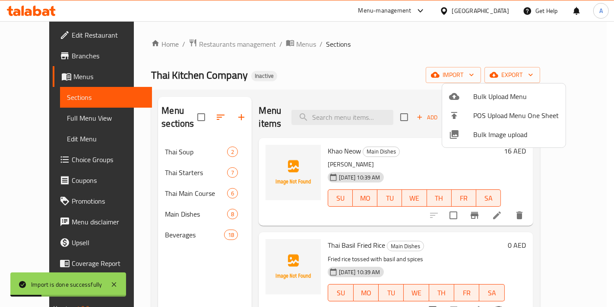
click at [403, 212] on div at bounding box center [307, 153] width 614 height 307
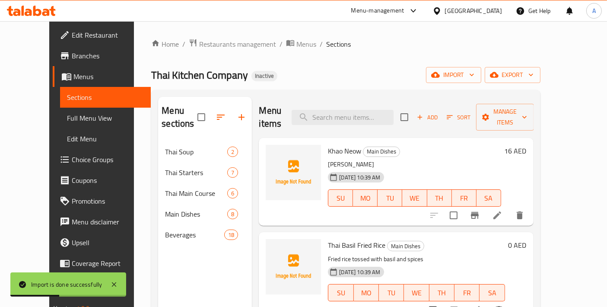
click at [189, 242] on div "Menu sections Thai Soup 2 Thai Starters 7 Thai Main Course 6 Main Dishes 8 Beve…" at bounding box center [205, 250] width 94 height 307
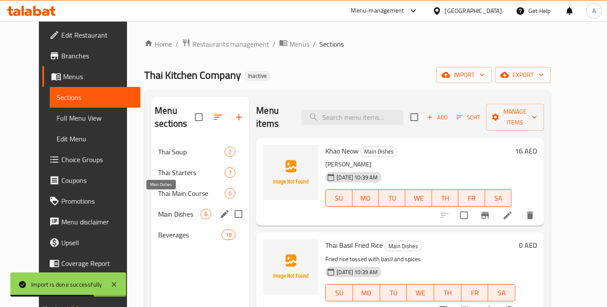
click at [158, 209] on span "Main Dishes" at bounding box center [179, 214] width 42 height 10
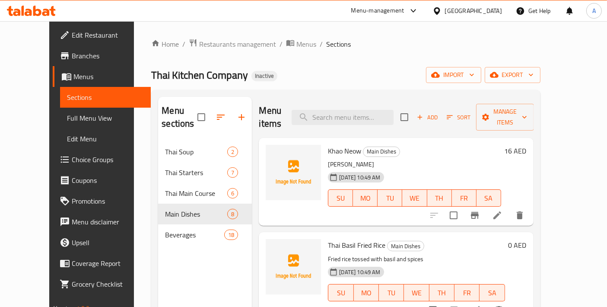
scroll to position [192, 0]
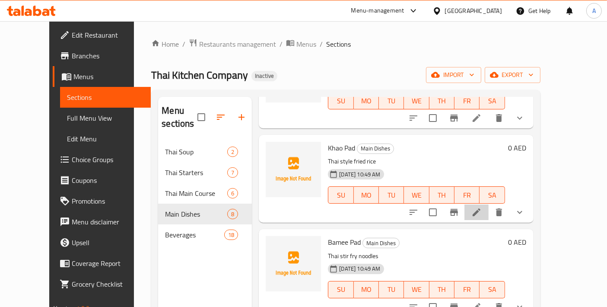
click at [488, 204] on li at bounding box center [476, 212] width 24 height 16
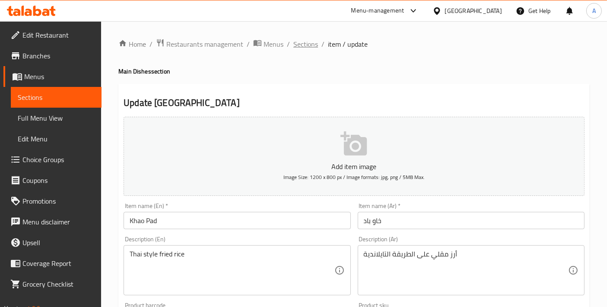
click at [296, 47] on span "Sections" at bounding box center [305, 44] width 25 height 10
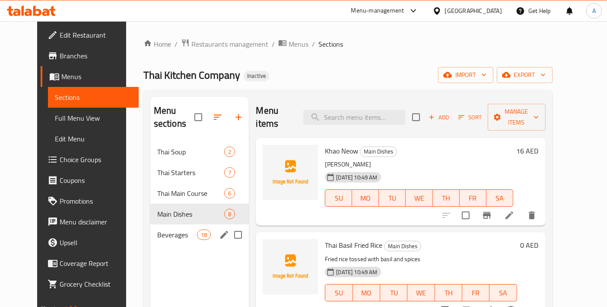
click at [150, 224] on div "Beverages 18" at bounding box center [199, 234] width 99 height 21
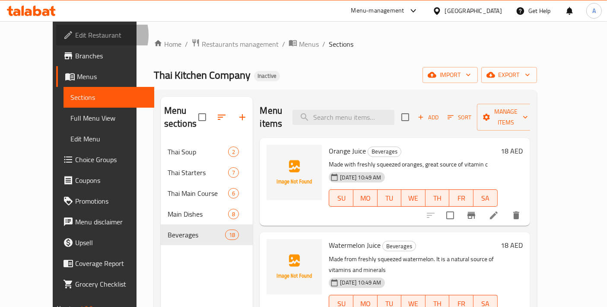
click at [75, 35] on span "Edit Restaurant" at bounding box center [111, 35] width 72 height 10
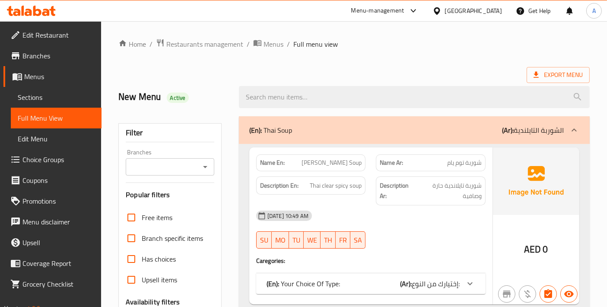
scroll to position [192, 0]
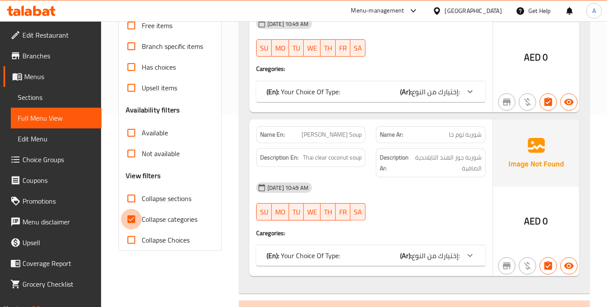
click at [136, 217] on input "Collapse categories" at bounding box center [131, 219] width 21 height 21
checkbox input "false"
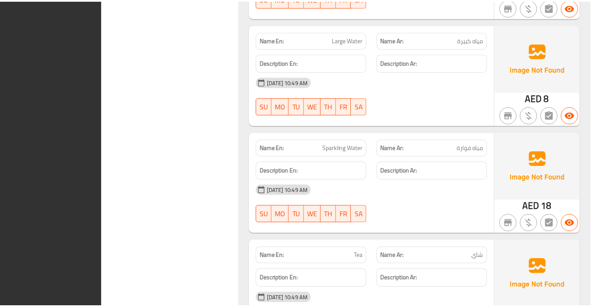
scroll to position [7331, 0]
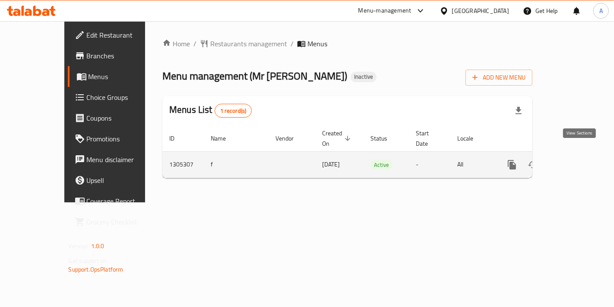
click at [577, 159] on icon "enhanced table" at bounding box center [574, 164] width 10 height 10
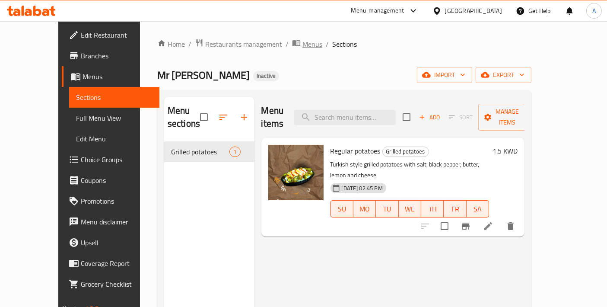
click at [302, 45] on span "Menus" at bounding box center [312, 44] width 20 height 10
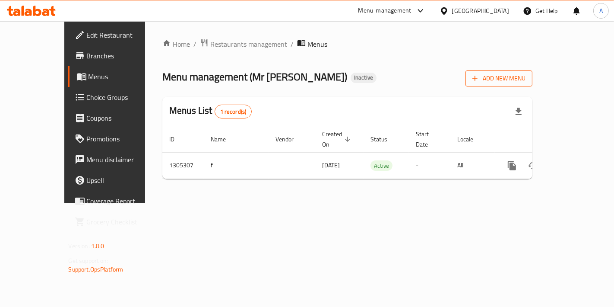
click at [525, 78] on span "Add New Menu" at bounding box center [498, 78] width 53 height 11
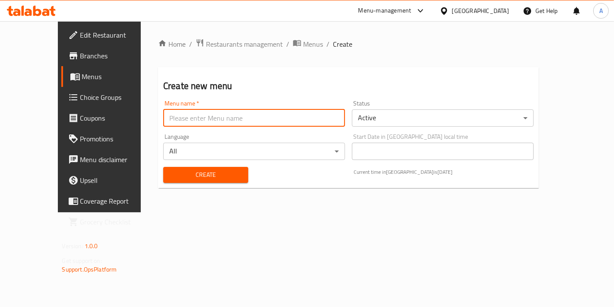
click at [286, 123] on input "text" at bounding box center [254, 117] width 182 height 17
type input "New Menu"
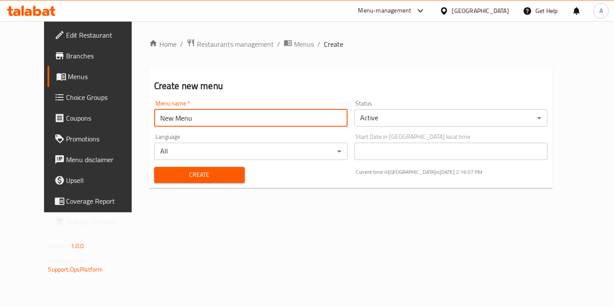
click at [202, 168] on button "Create" at bounding box center [199, 175] width 91 height 16
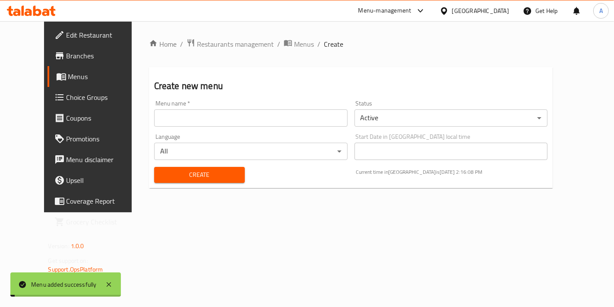
click at [294, 46] on span "Menus" at bounding box center [304, 44] width 20 height 10
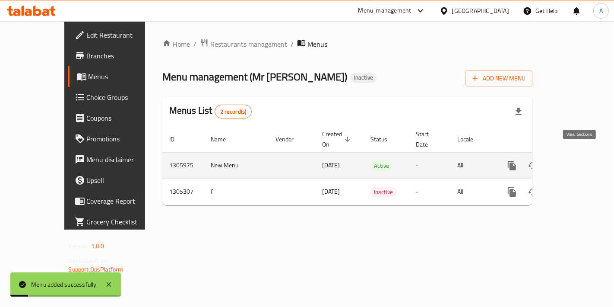
click at [578, 161] on icon "enhanced table" at bounding box center [574, 165] width 8 height 8
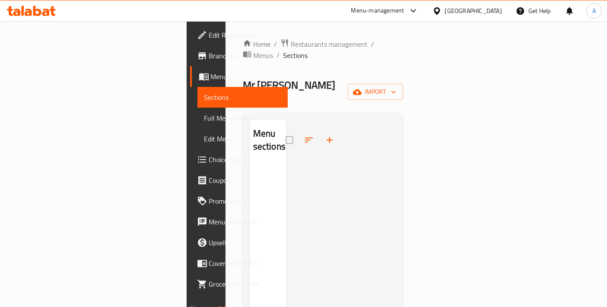
click at [268, 50] on span "Menus" at bounding box center [263, 55] width 20 height 10
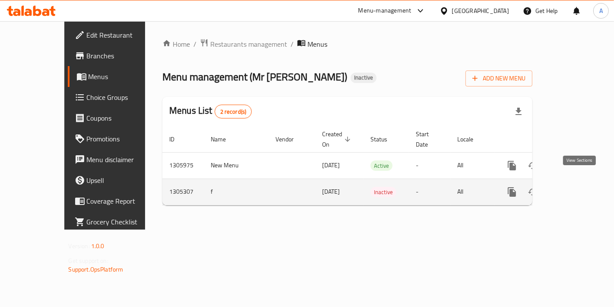
click at [585, 182] on link "enhanced table" at bounding box center [574, 191] width 21 height 21
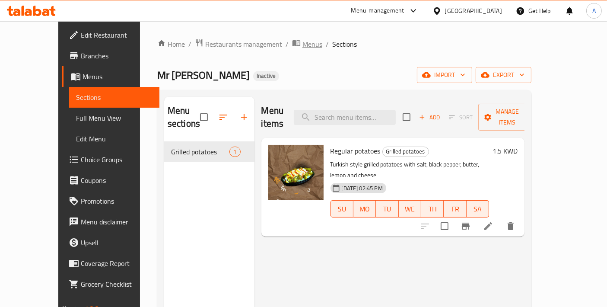
click at [302, 46] on span "Menus" at bounding box center [312, 44] width 20 height 10
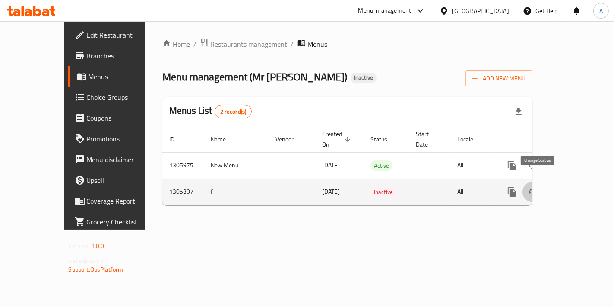
click at [538, 186] on icon "enhanced table" at bounding box center [533, 191] width 10 height 10
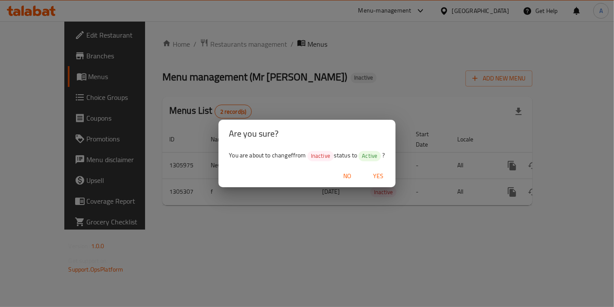
click at [379, 176] on span "Yes" at bounding box center [378, 176] width 21 height 11
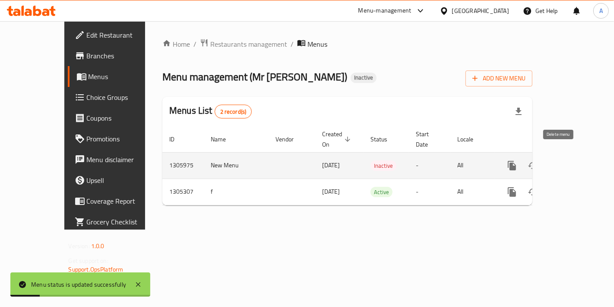
click at [559, 160] on icon "enhanced table" at bounding box center [553, 165] width 10 height 10
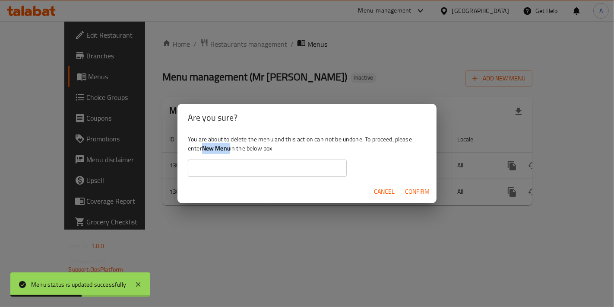
drag, startPoint x: 203, startPoint y: 147, endPoint x: 230, endPoint y: 146, distance: 26.8
click at [230, 146] on b "New Menu" at bounding box center [216, 147] width 28 height 11
copy b "New Menu"
click at [223, 161] on input "text" at bounding box center [267, 167] width 159 height 17
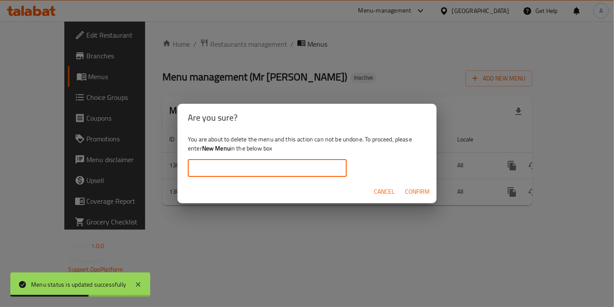
paste input "New Menu"
type input "New Menu"
click at [409, 194] on span "Confirm" at bounding box center [417, 191] width 25 height 11
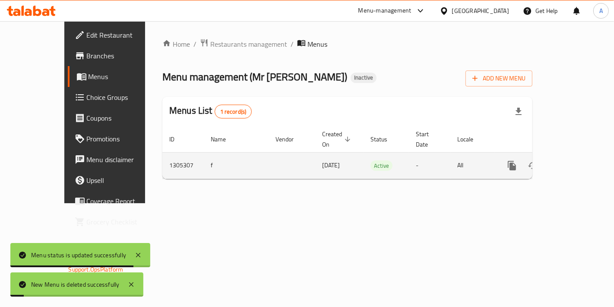
click at [579, 160] on icon "enhanced table" at bounding box center [574, 165] width 10 height 10
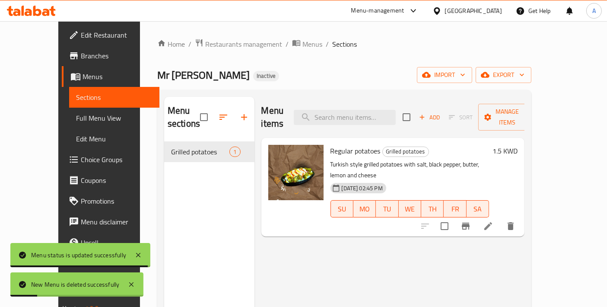
click at [536, 119] on div "Add Sort Manage items" at bounding box center [468, 117] width 133 height 27
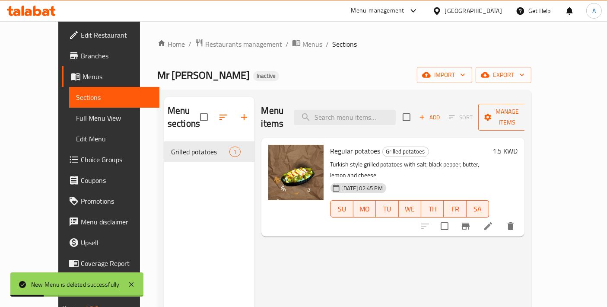
click at [529, 111] on span "Manage items" at bounding box center [507, 117] width 44 height 22
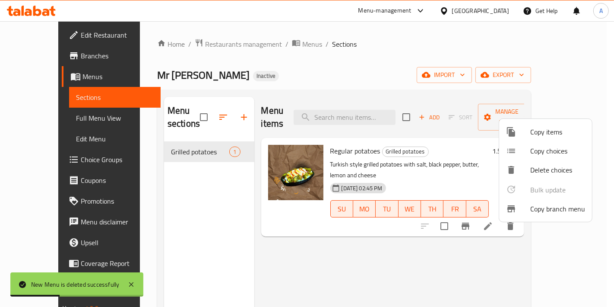
click at [555, 212] on span "Copy branch menu" at bounding box center [557, 208] width 55 height 10
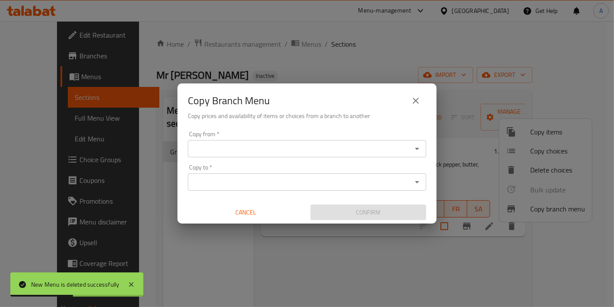
click at [269, 153] on input "Copy from   *" at bounding box center [299, 148] width 219 height 12
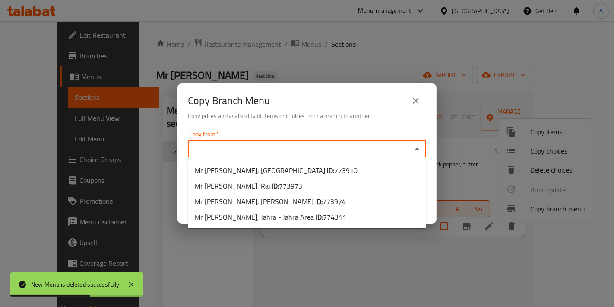
click at [270, 161] on ul "Mr Potato, Salmiya ID: 773910 Mr Potato, Rai ID: 773973 Mr Potato, Mahboula ID:…" at bounding box center [307, 193] width 238 height 69
click at [334, 164] on span "773910" at bounding box center [345, 170] width 23 height 13
type input "Mr Potato, Salmiya"
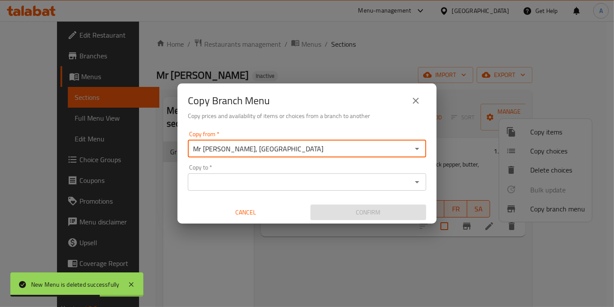
click at [281, 186] on input "Copy to   *" at bounding box center [299, 182] width 219 height 12
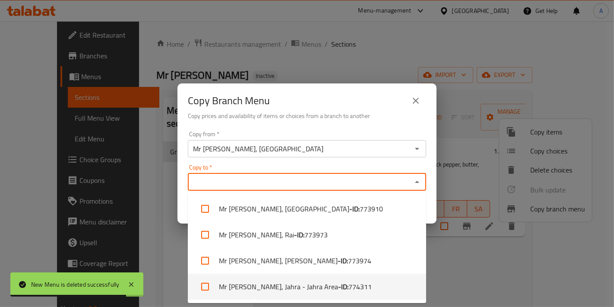
click at [296, 289] on li "Mr Potato, Jahra - Jahra Area - ID: 774311" at bounding box center [307, 286] width 238 height 26
checkbox input "true"
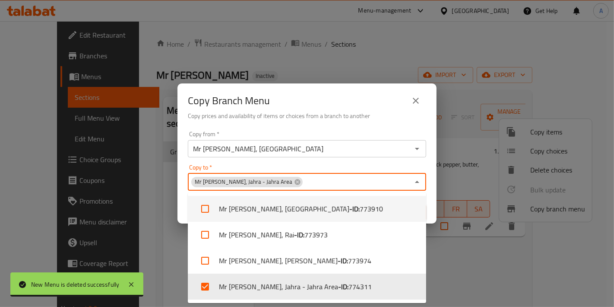
click at [180, 200] on div "Copy from   * Mr Potato, Salmiya Copy from * Copy to   * Mr Potato, Jahra - Jah…" at bounding box center [306, 175] width 259 height 96
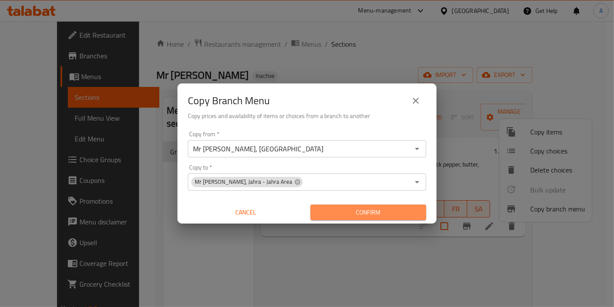
click at [332, 212] on span "Confirm" at bounding box center [368, 212] width 102 height 11
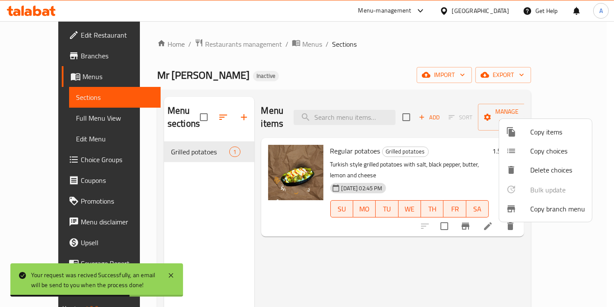
click at [60, 51] on div at bounding box center [307, 153] width 614 height 307
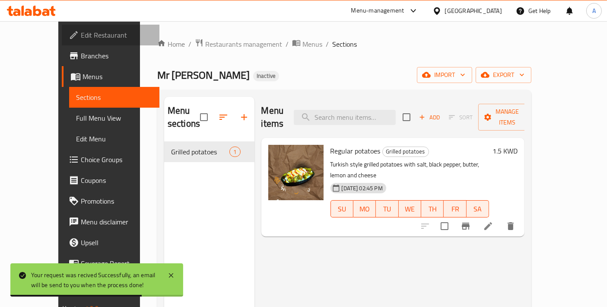
click at [81, 36] on span "Edit Restaurant" at bounding box center [117, 35] width 72 height 10
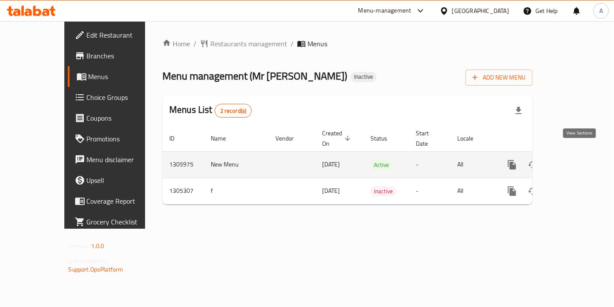
click at [579, 159] on icon "enhanced table" at bounding box center [574, 164] width 10 height 10
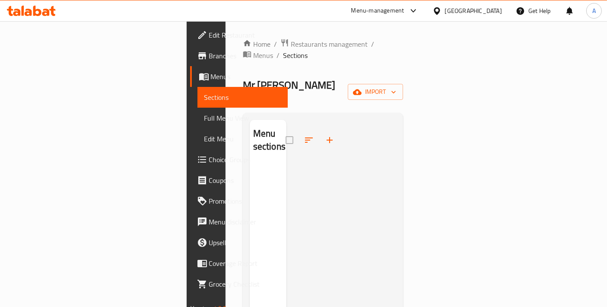
click at [209, 55] on span "Branches" at bounding box center [245, 56] width 72 height 10
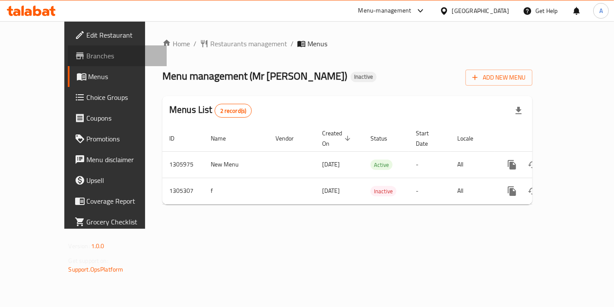
click at [87, 59] on span "Branches" at bounding box center [123, 56] width 73 height 10
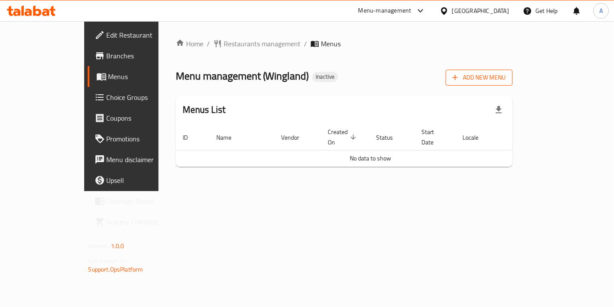
click at [506, 82] on span "Add New Menu" at bounding box center [478, 77] width 53 height 11
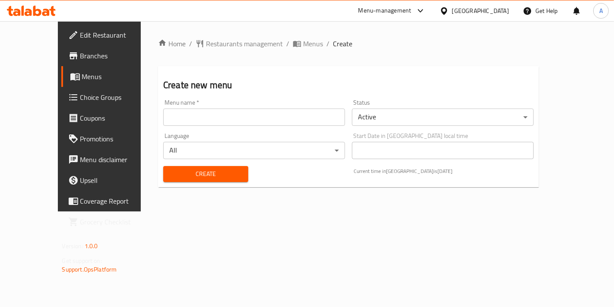
drag, startPoint x: 311, startPoint y: 126, endPoint x: 307, endPoint y: 122, distance: 5.2
click at [310, 125] on div "Menu name   * Menu name *" at bounding box center [254, 112] width 189 height 33
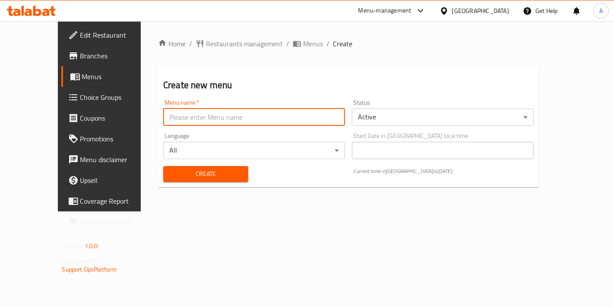
click at [307, 120] on input "text" at bounding box center [254, 116] width 182 height 17
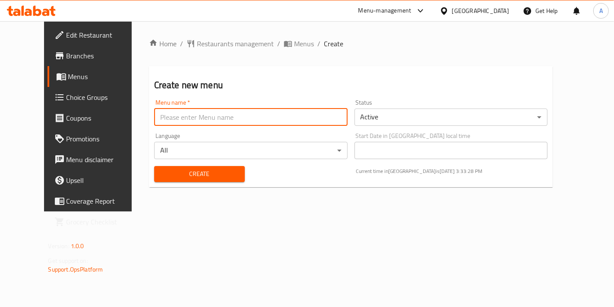
type input "New Menu"
click at [168, 188] on div "Home / Restaurants management / Menus / Create Create new menu Menu name   * Ne…" at bounding box center [351, 115] width 404 height 155
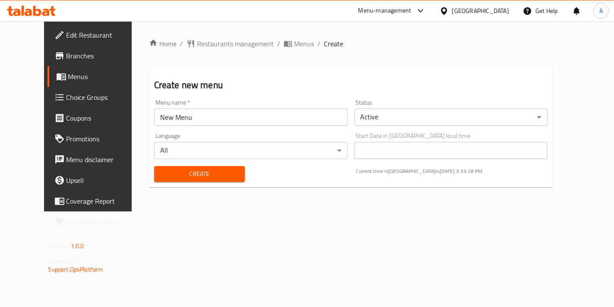
click at [173, 178] on span "Create" at bounding box center [199, 173] width 77 height 11
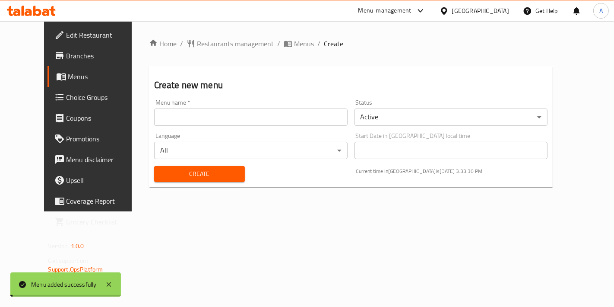
click at [294, 47] on span "Menus" at bounding box center [304, 43] width 20 height 10
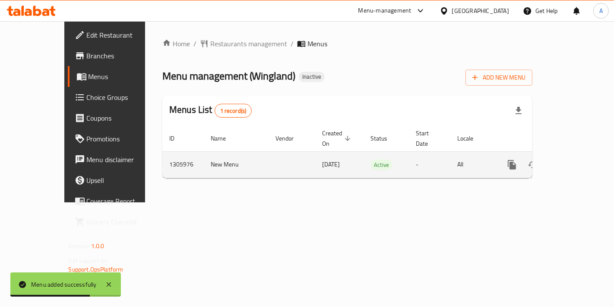
click at [579, 159] on icon "enhanced table" at bounding box center [574, 164] width 10 height 10
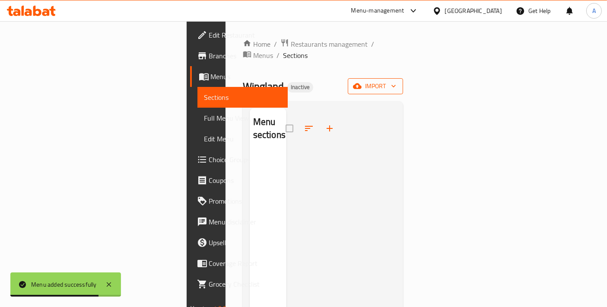
click at [361, 83] on icon "button" at bounding box center [357, 86] width 9 height 6
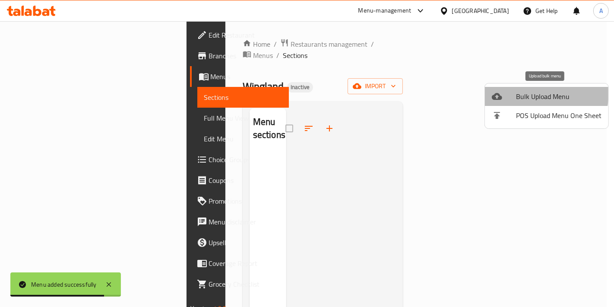
click at [518, 92] on span "Bulk Upload Menu" at bounding box center [558, 96] width 85 height 10
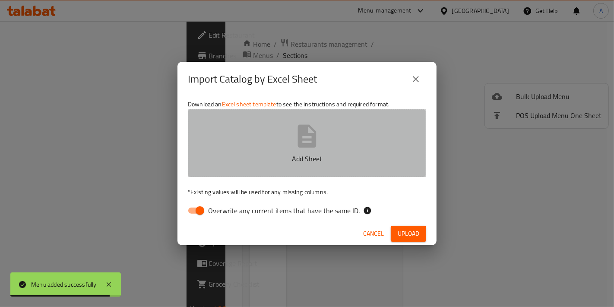
click at [315, 166] on button "Add Sheet" at bounding box center [307, 143] width 238 height 68
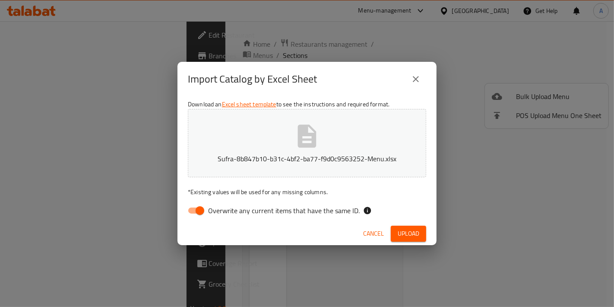
click at [192, 211] on input "Overwrite any current items that have the same ID." at bounding box center [199, 210] width 49 height 16
checkbox input "false"
click at [393, 232] on button "Upload" at bounding box center [408, 233] width 35 height 16
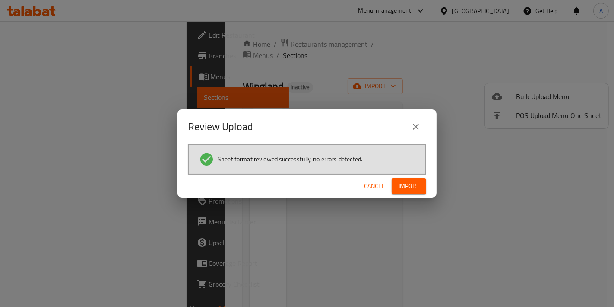
click at [414, 189] on span "Import" at bounding box center [408, 185] width 21 height 11
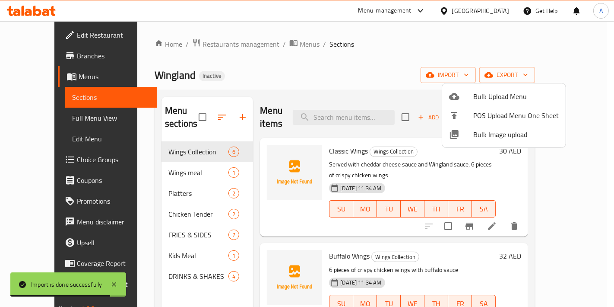
click at [330, 67] on div at bounding box center [307, 153] width 614 height 307
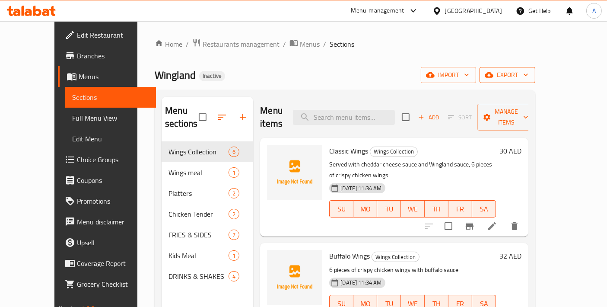
click at [528, 74] on span "export" at bounding box center [507, 75] width 42 height 11
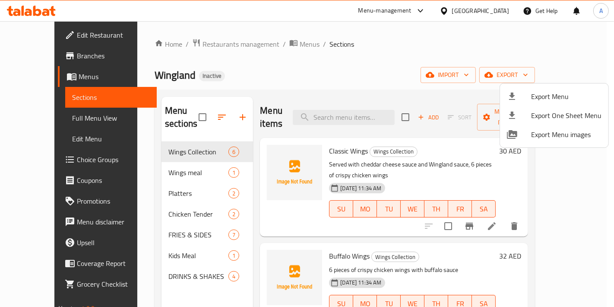
click at [524, 101] on li "Export Menu" at bounding box center [554, 96] width 108 height 19
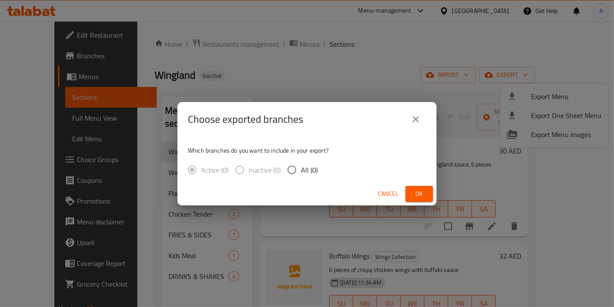
click at [297, 189] on div "Cancel Ok" at bounding box center [306, 193] width 259 height 23
click at [382, 189] on span "Cancel" at bounding box center [388, 193] width 21 height 11
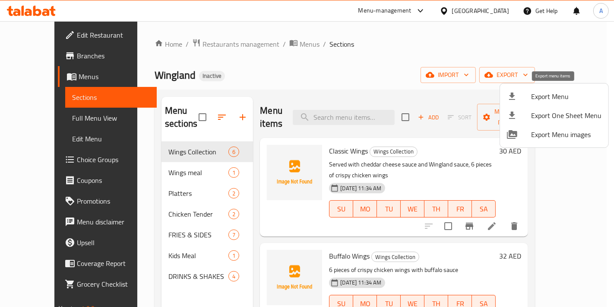
click at [555, 101] on span "Export Menu" at bounding box center [566, 96] width 70 height 10
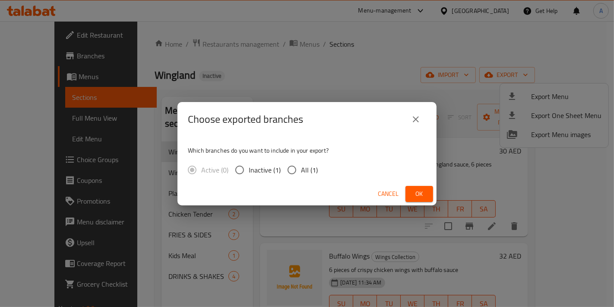
click at [310, 171] on span "All (1)" at bounding box center [309, 169] width 17 height 10
click at [301, 171] on input "All (1)" at bounding box center [292, 170] width 18 height 18
radio input "true"
click at [404, 187] on div "Cancel Ok" at bounding box center [306, 193] width 259 height 23
click at [413, 190] on span "Ok" at bounding box center [419, 193] width 14 height 11
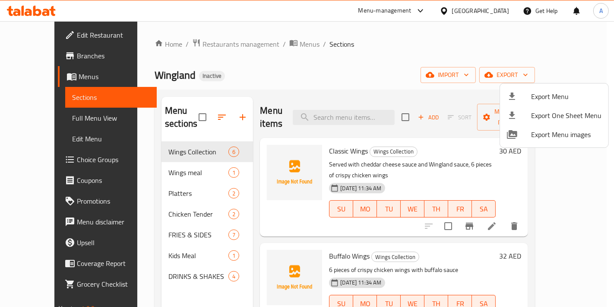
click at [60, 34] on div at bounding box center [307, 153] width 614 height 307
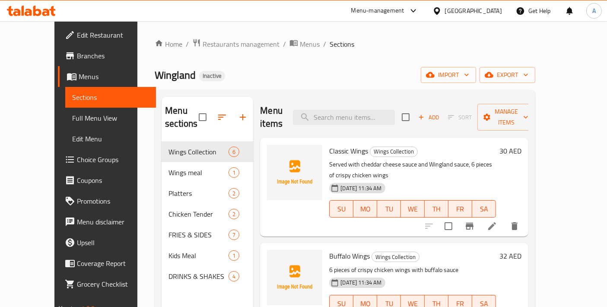
click at [77, 34] on span "Edit Restaurant" at bounding box center [113, 35] width 72 height 10
